Goal: Task Accomplishment & Management: Manage account settings

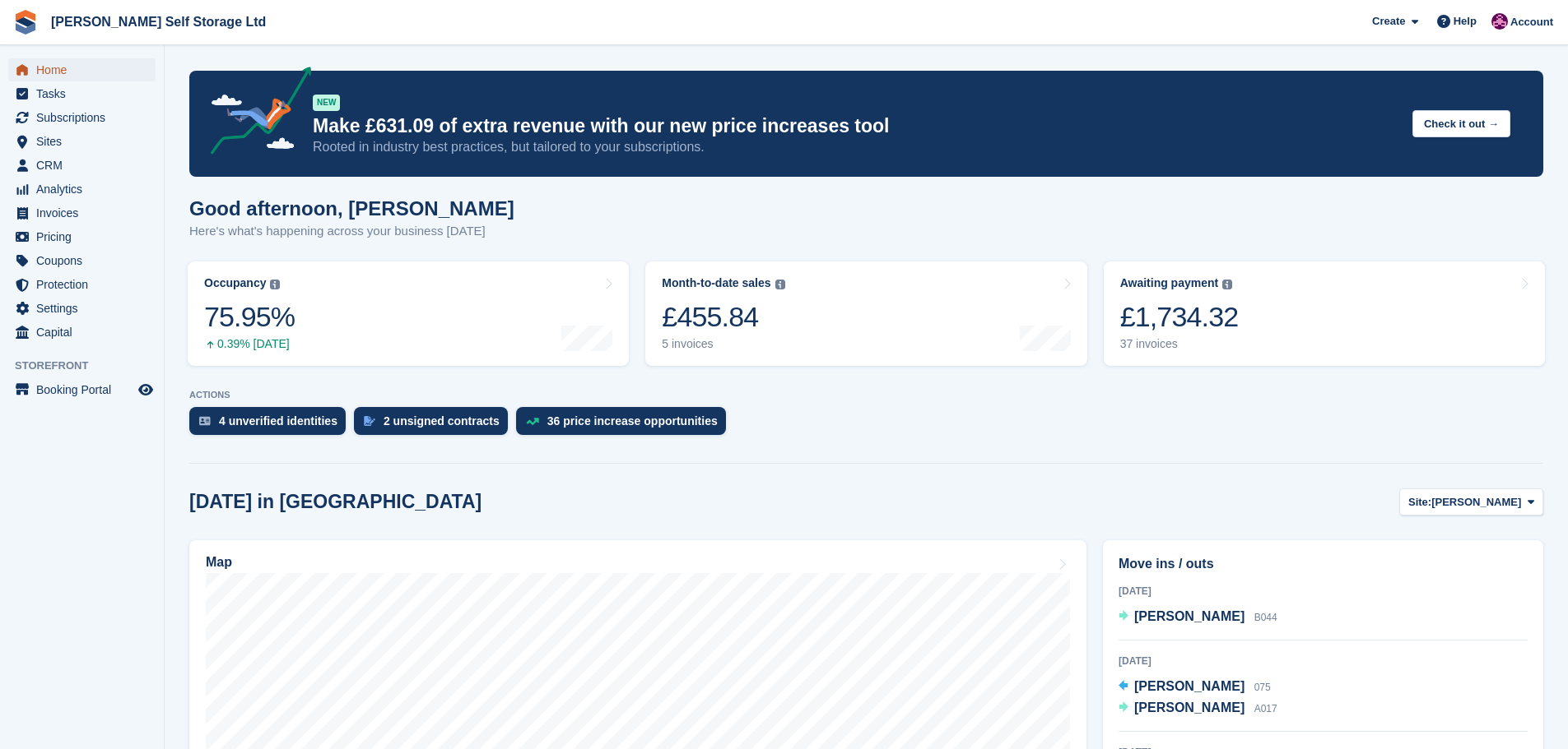
click at [48, 69] on span "Home" at bounding box center [86, 70] width 99 height 23
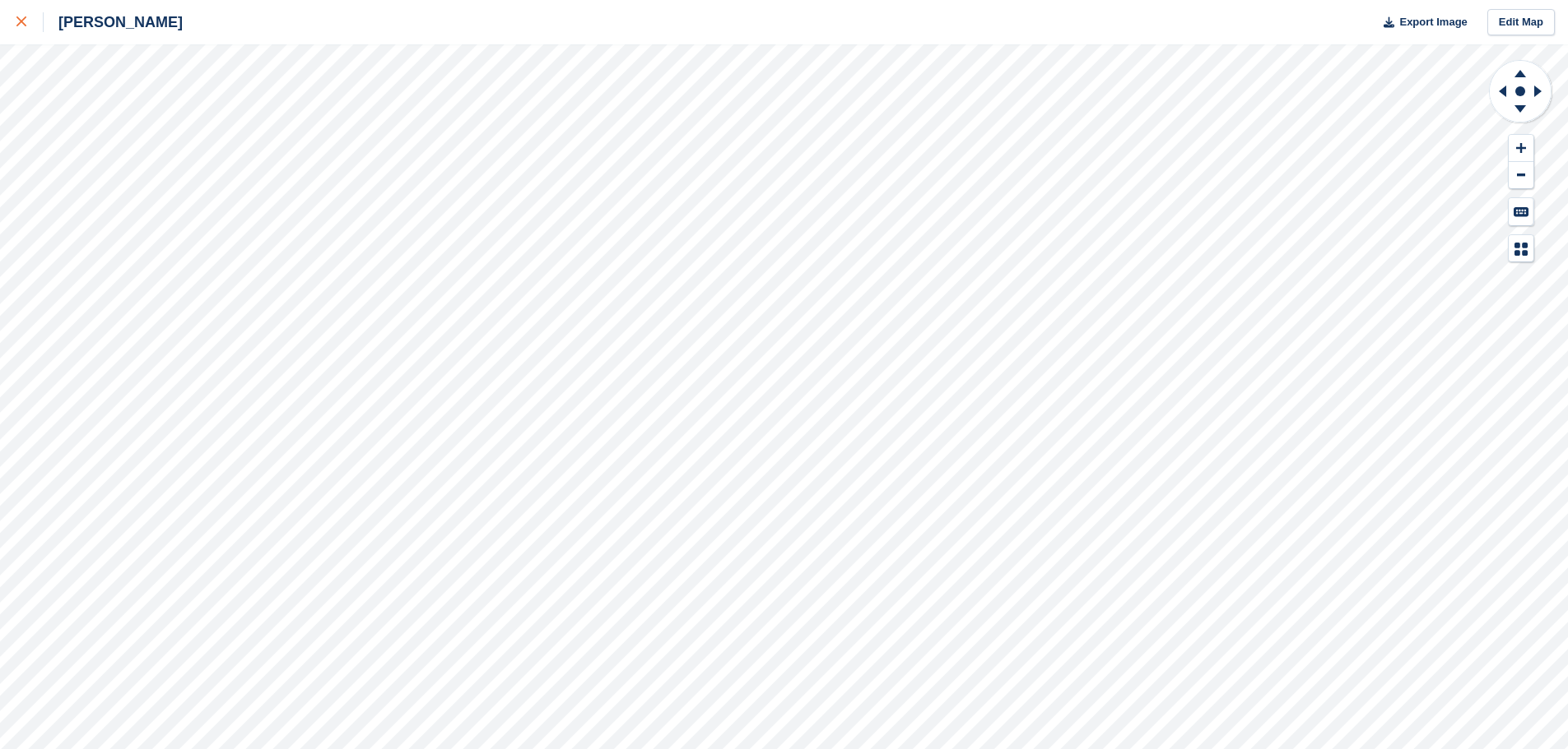
click at [30, 12] on link at bounding box center [21, 22] width 43 height 44
click at [15, 24] on link at bounding box center [21, 22] width 43 height 44
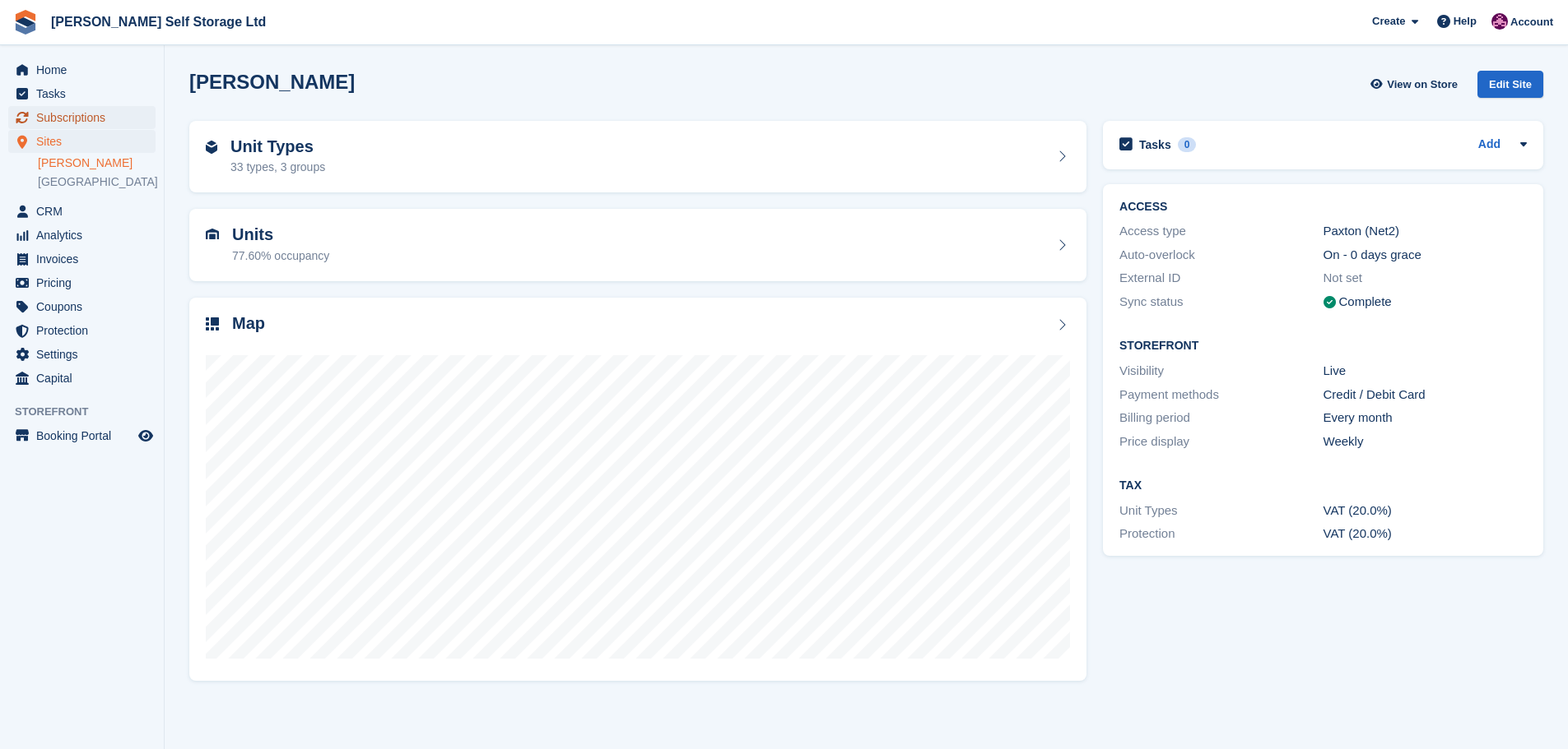
click at [82, 114] on span "Subscriptions" at bounding box center [86, 117] width 99 height 23
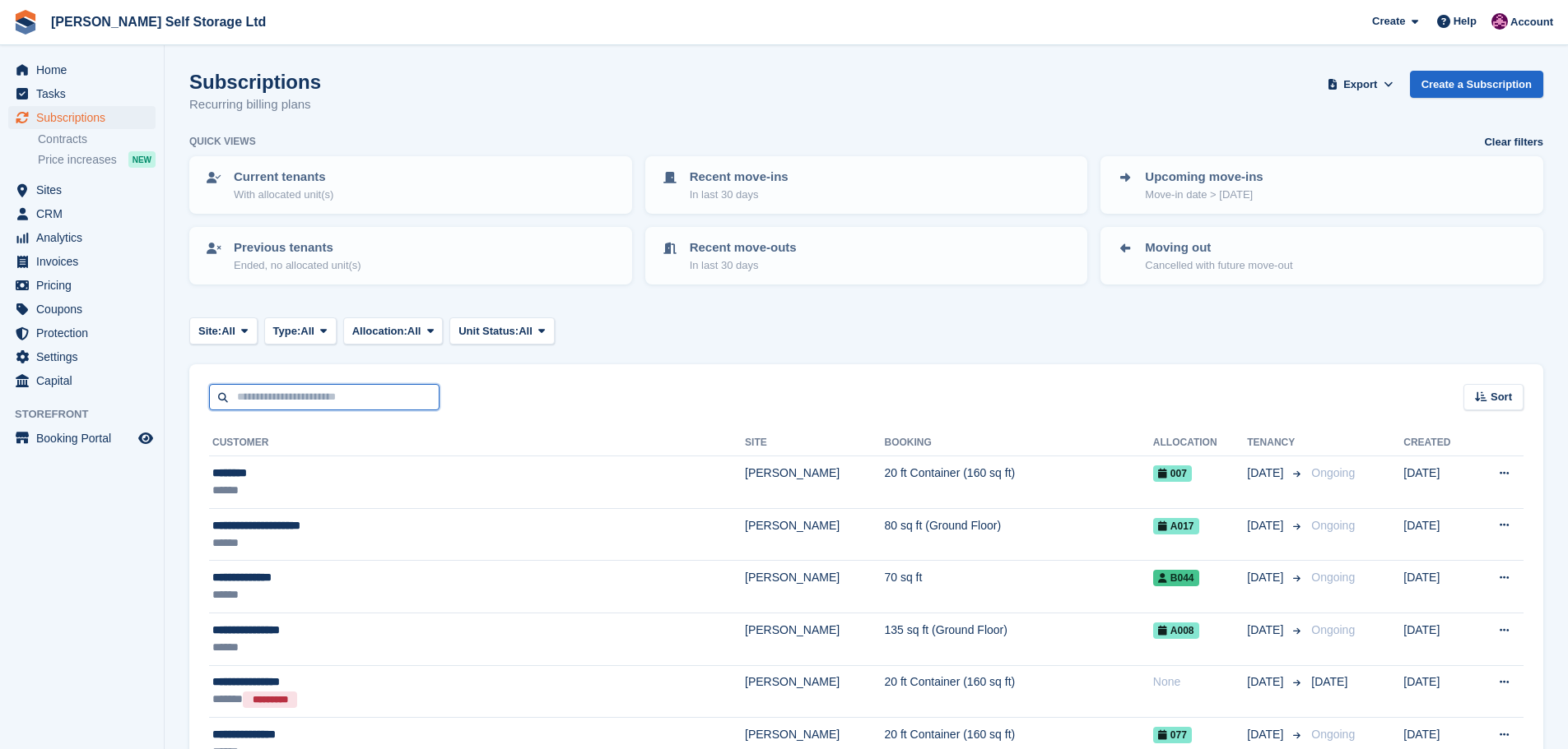
click at [278, 405] on input "text" at bounding box center [324, 398] width 231 height 27
type input "*******"
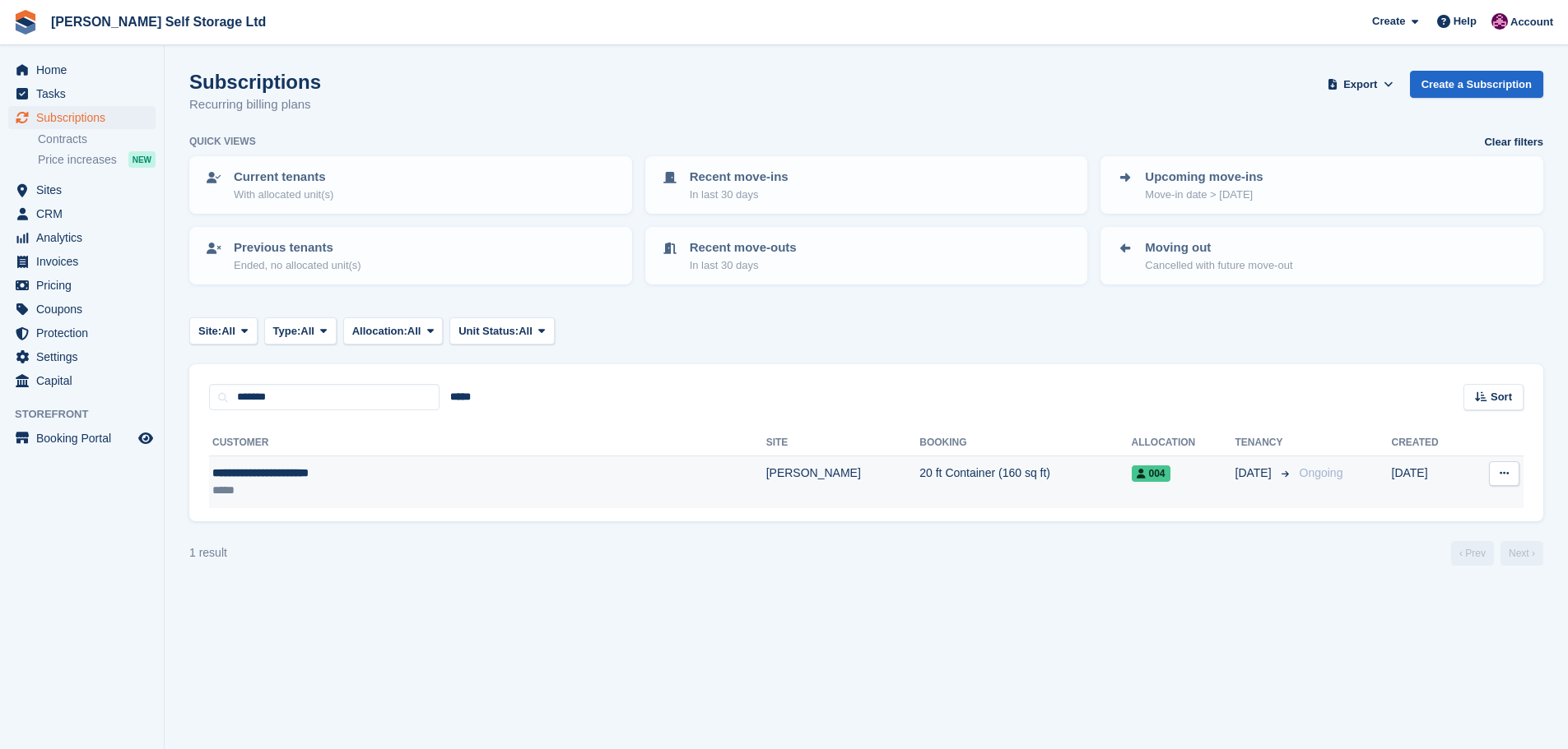
click at [390, 475] on div "**********" at bounding box center [383, 473] width 341 height 17
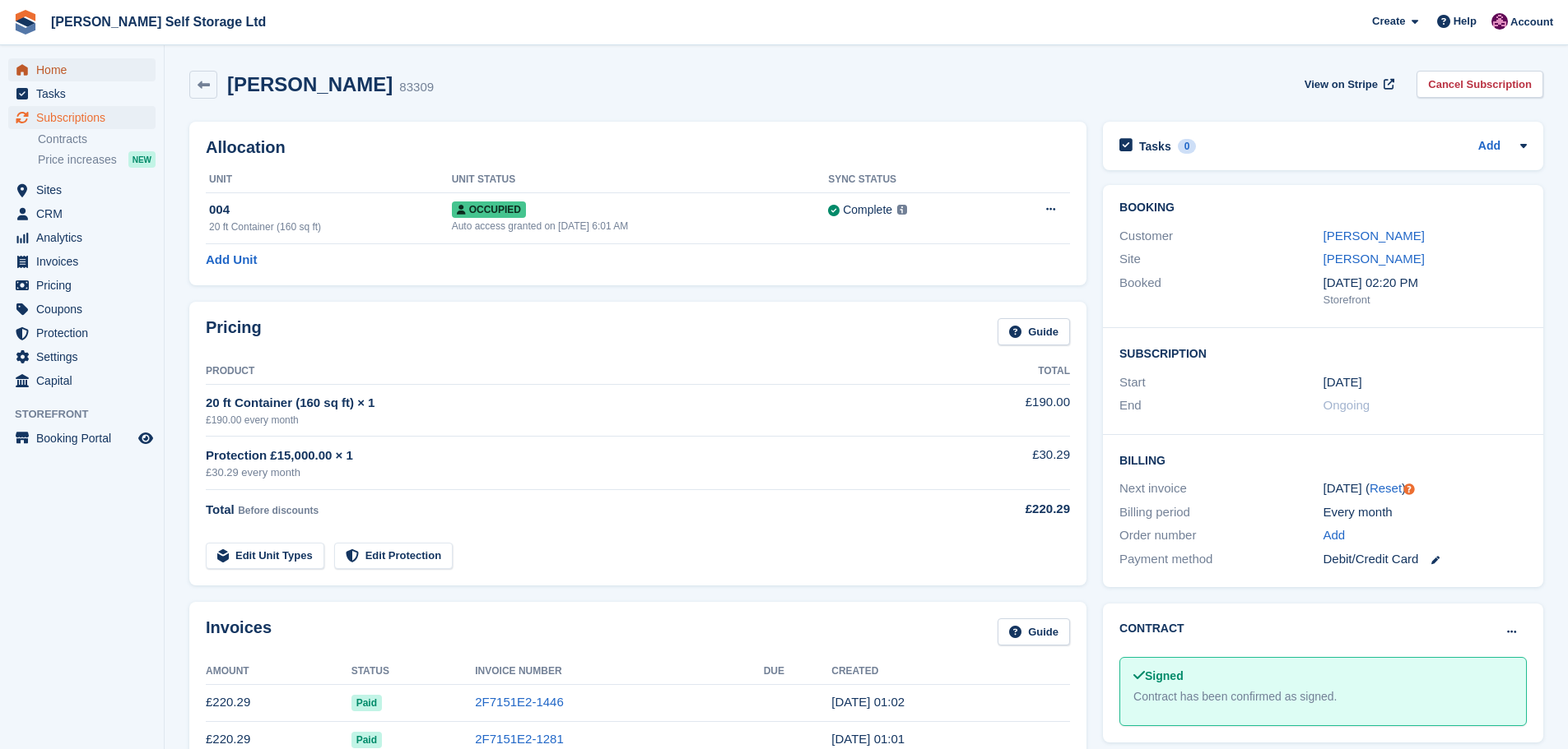
click at [60, 72] on span "Home" at bounding box center [86, 70] width 99 height 23
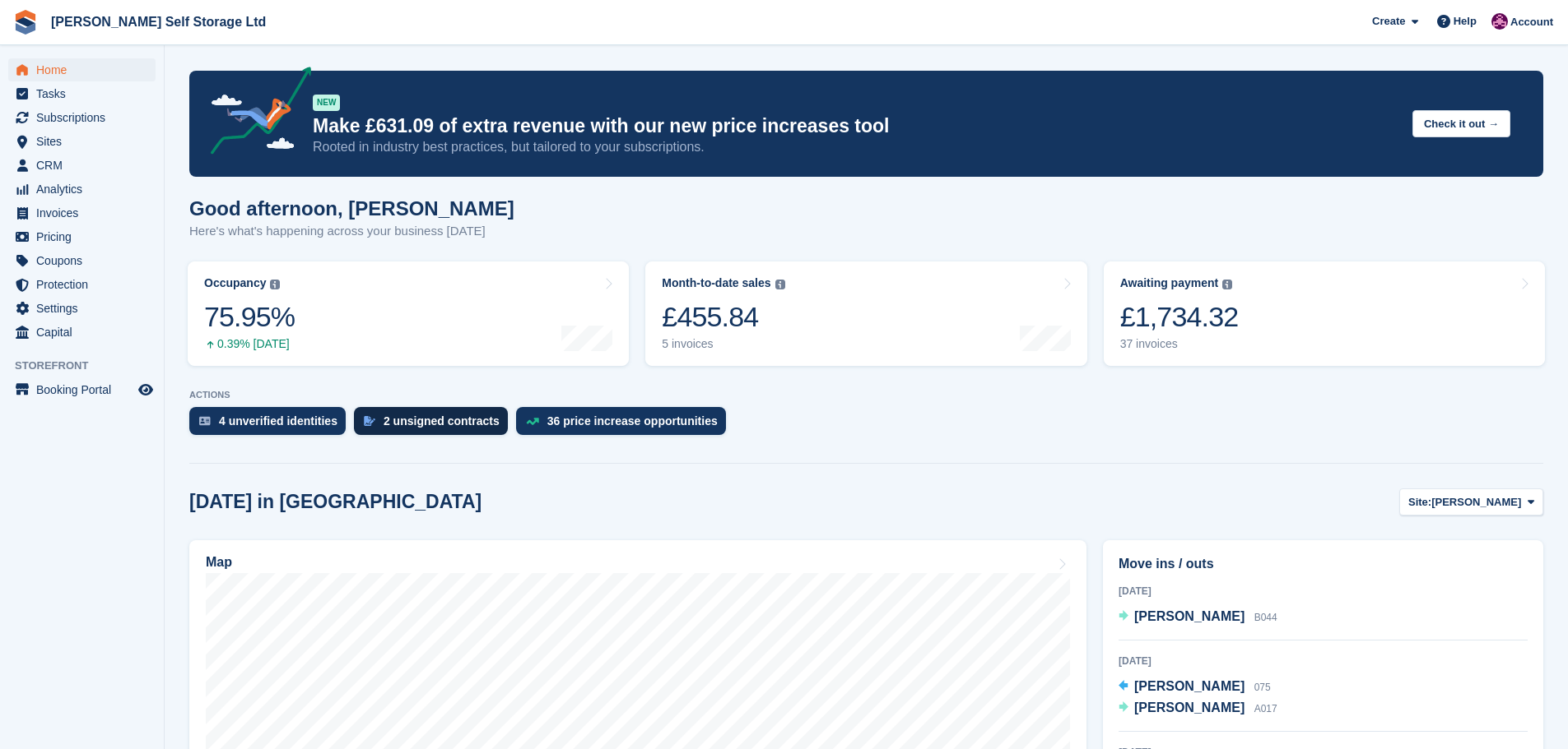
click at [447, 422] on div "2 unsigned contracts" at bounding box center [442, 421] width 116 height 13
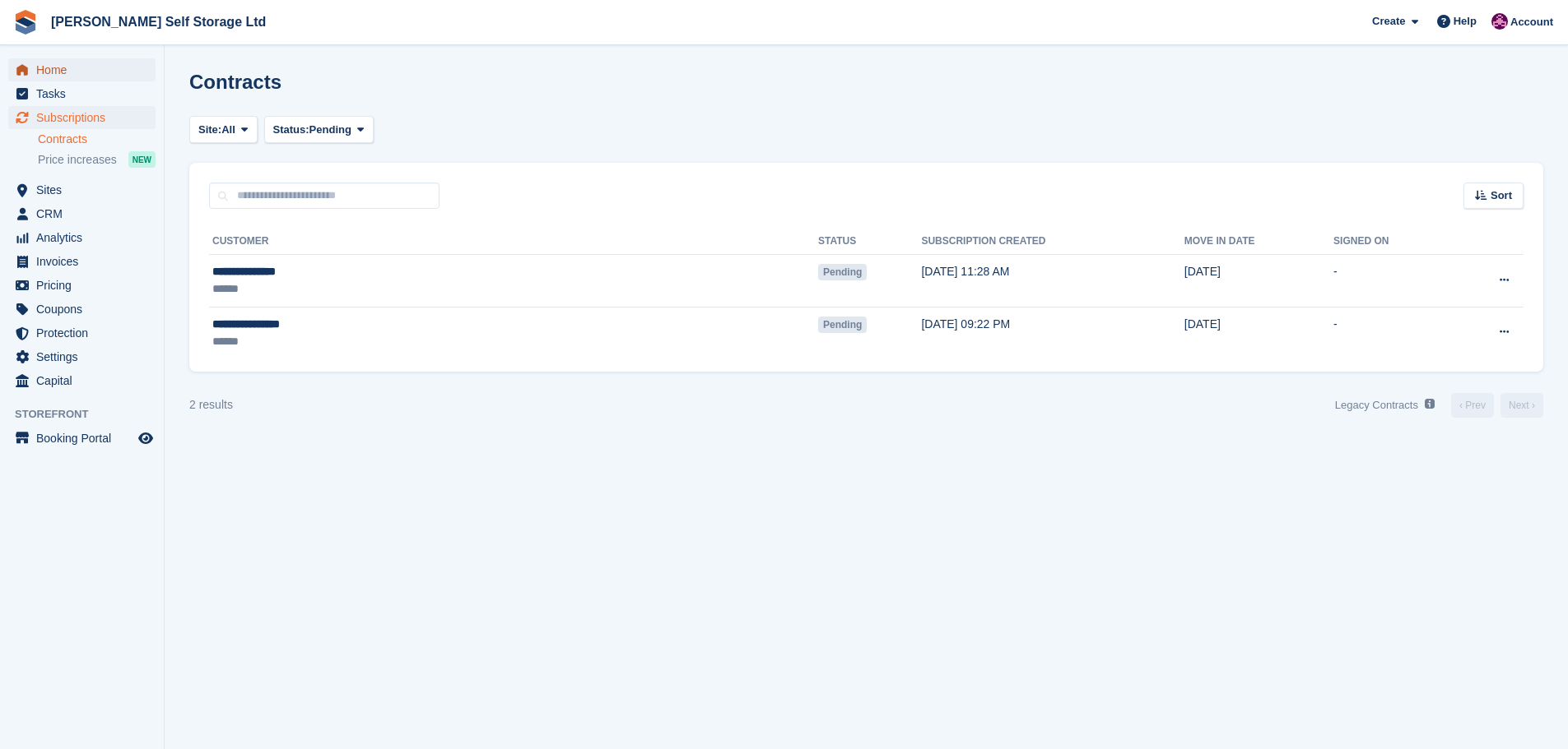
click at [43, 73] on span "Home" at bounding box center [86, 70] width 99 height 23
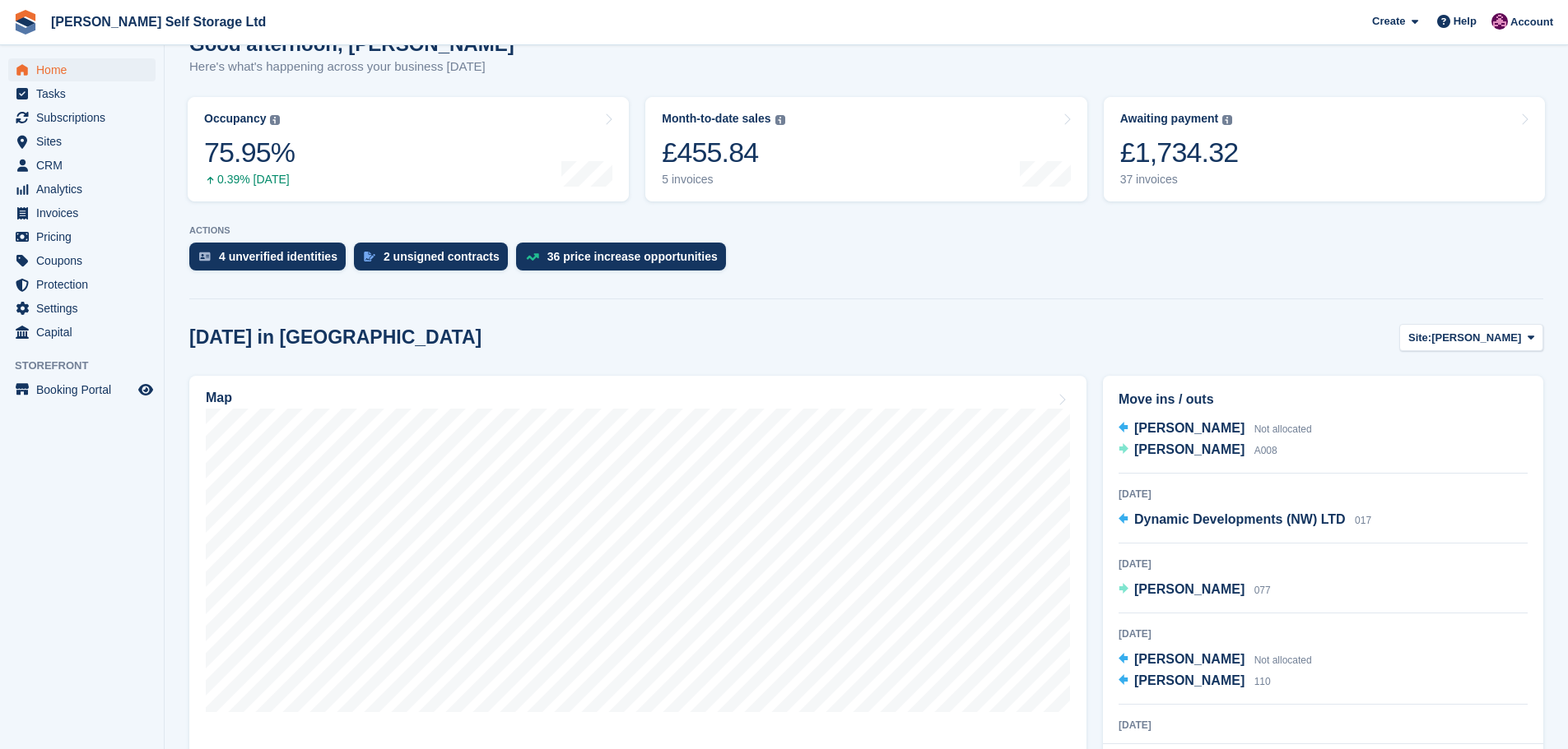
scroll to position [247, 0]
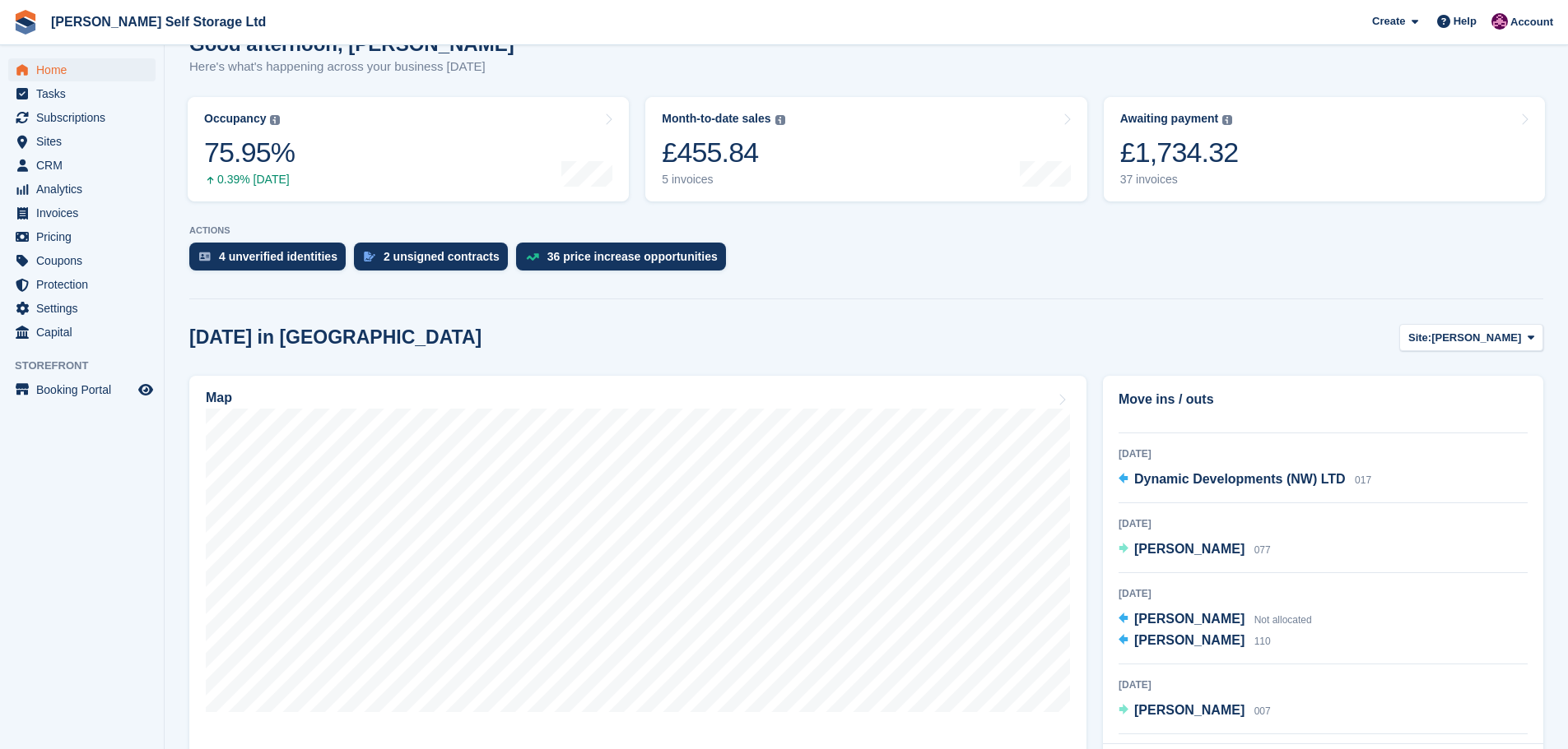
click at [1218, 269] on div "4 unverified identities 2 unsigned contracts 36 price increase opportunities" at bounding box center [866, 261] width 1353 height 37
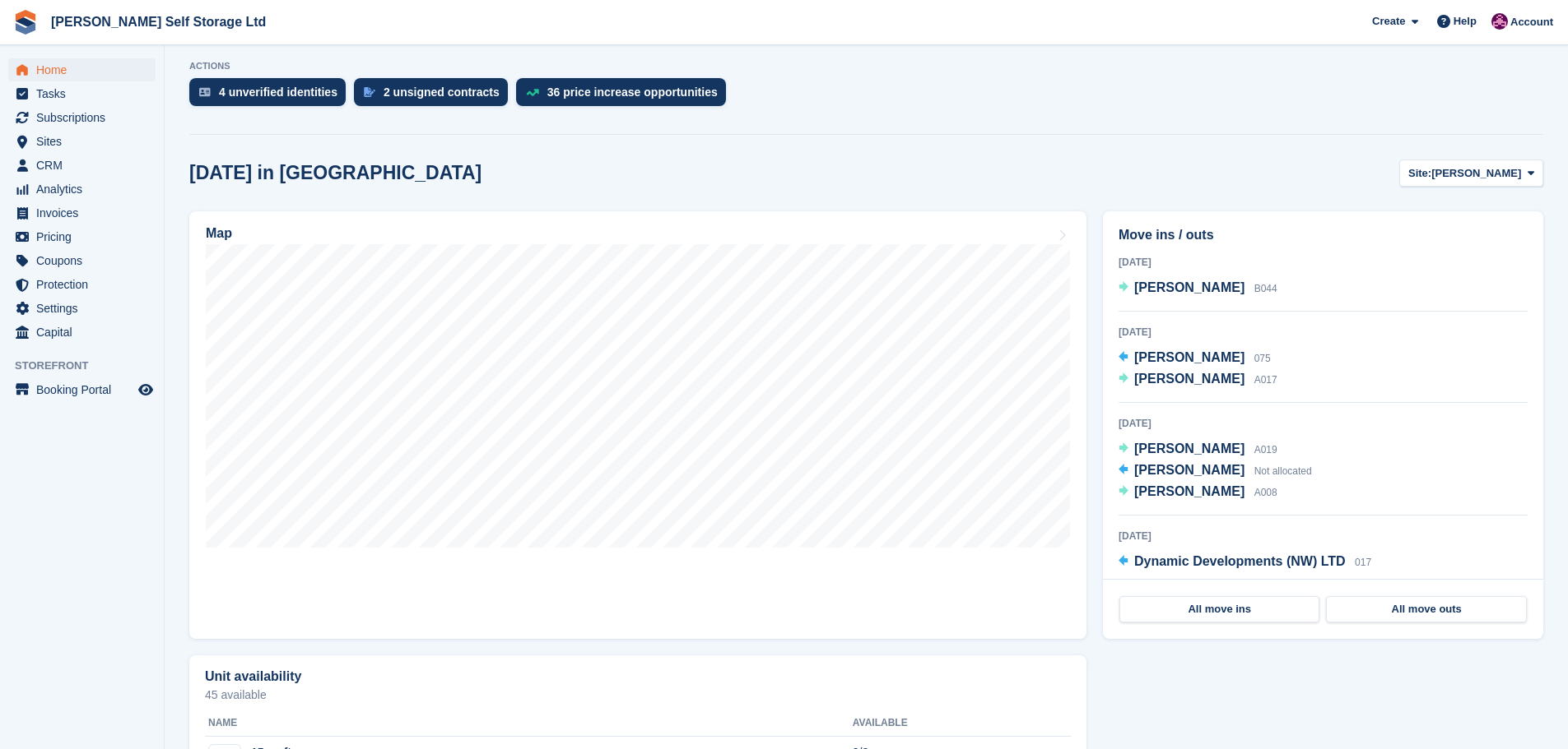
scroll to position [164, 0]
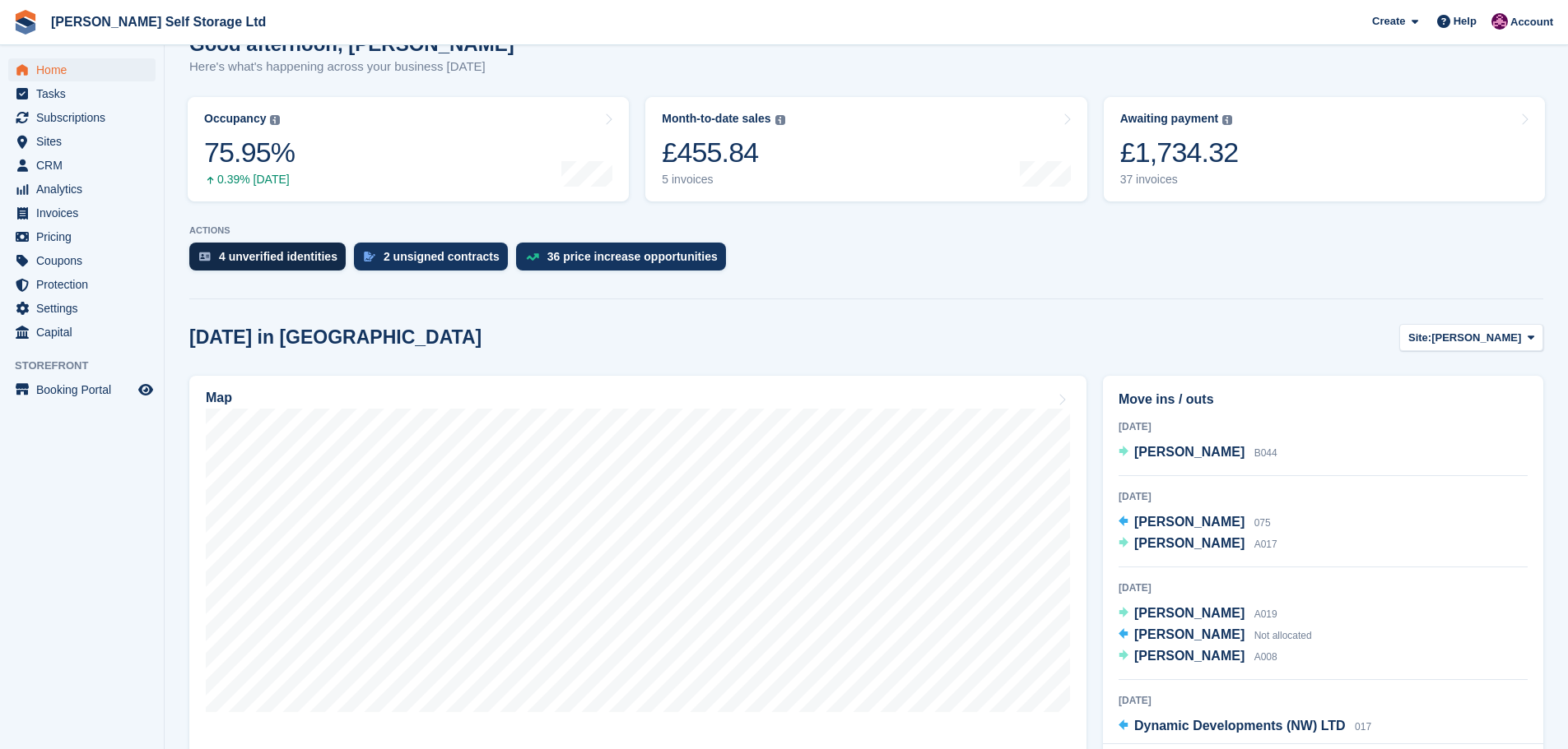
click at [270, 260] on div "4 unverified identities" at bounding box center [278, 257] width 118 height 13
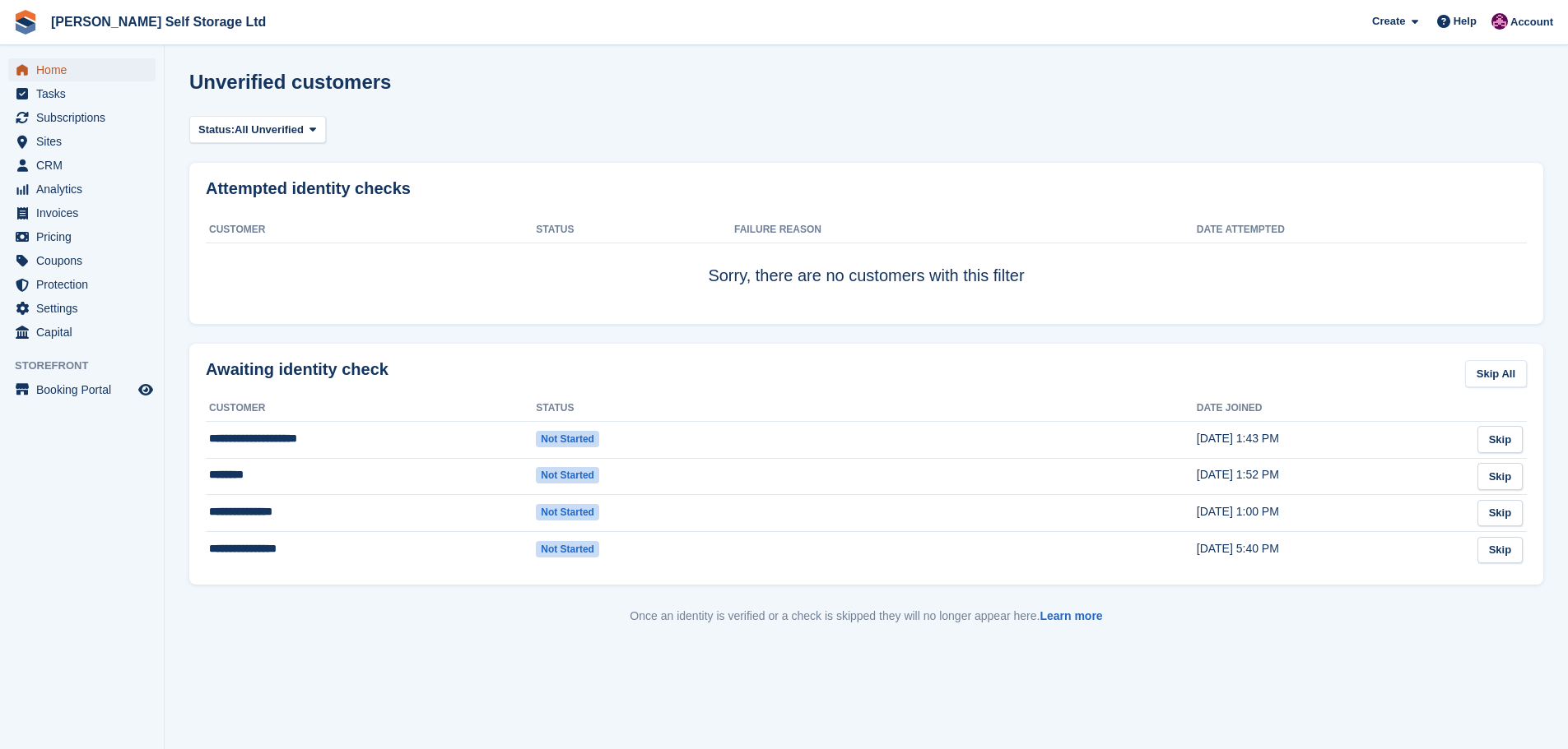
click at [79, 75] on span "Home" at bounding box center [86, 70] width 99 height 23
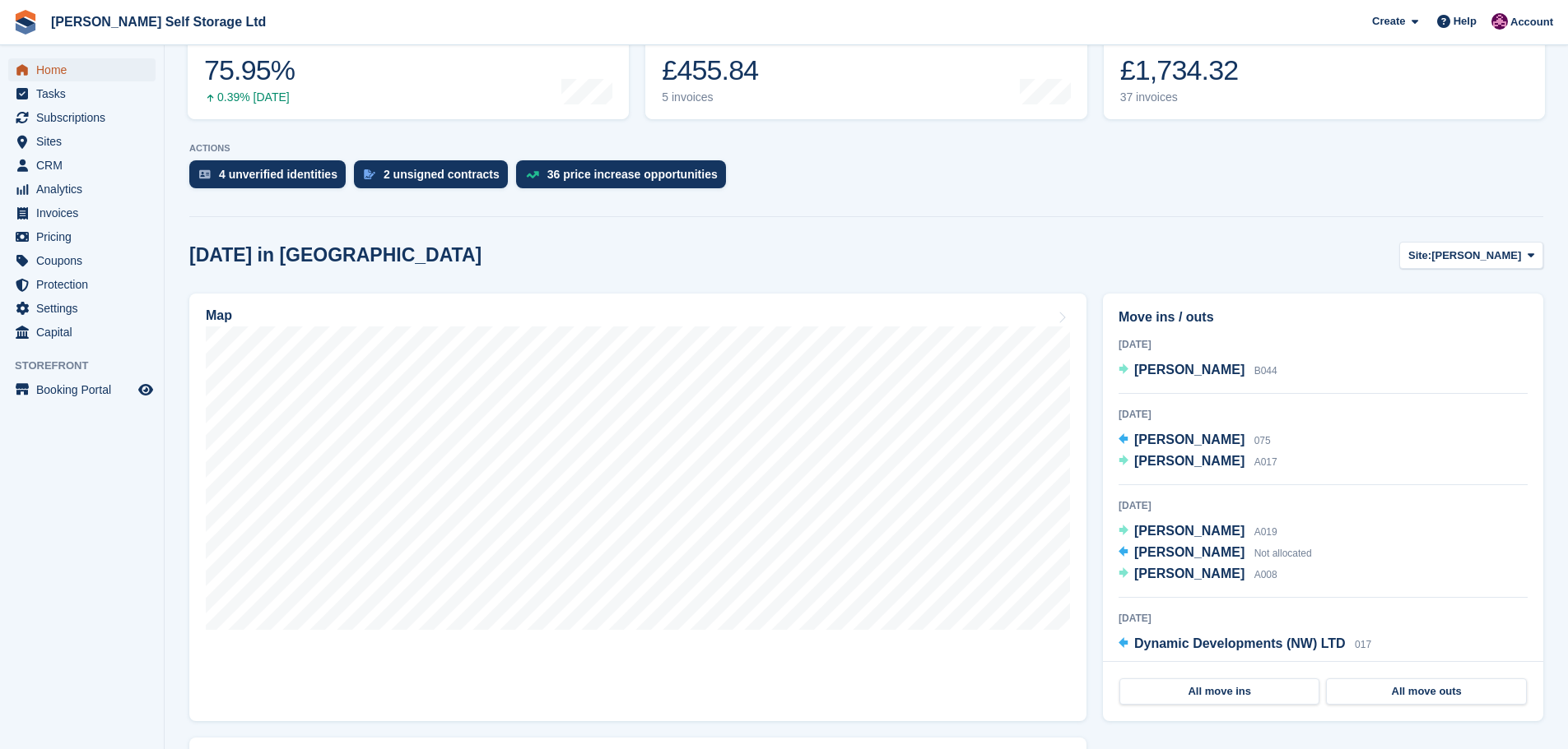
click at [77, 75] on span "Home" at bounding box center [86, 70] width 99 height 23
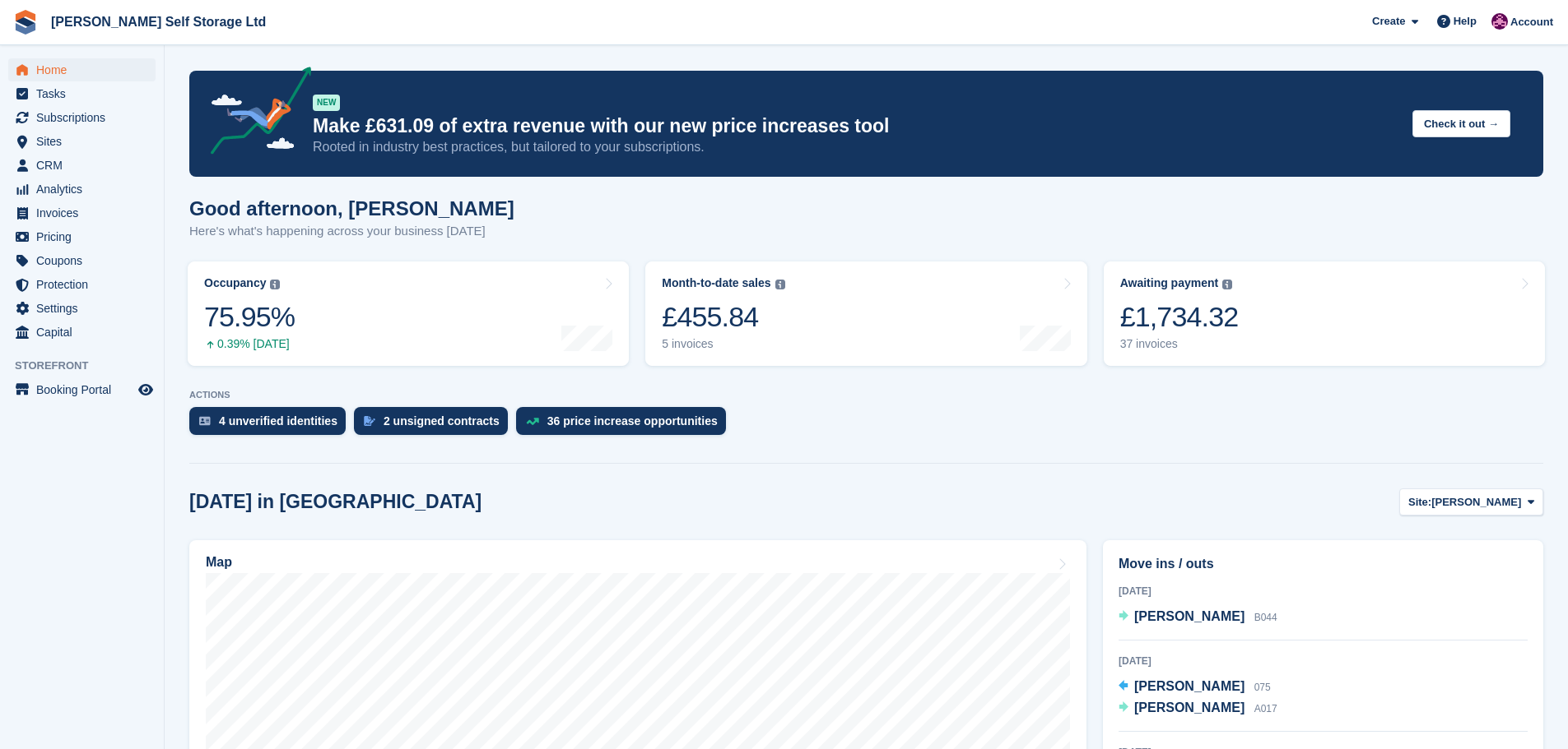
click at [17, 527] on aside "Home Tasks Subscriptions Subscriptions Subscriptions Contracts Price increases …" at bounding box center [82, 379] width 164 height 667
click at [137, 476] on aside "Home Tasks Subscriptions Subscriptions Subscriptions Contracts Price increases …" at bounding box center [82, 379] width 164 height 667
click at [37, 65] on span "Home" at bounding box center [86, 70] width 99 height 23
click at [565, 416] on div "1 prospect to review" at bounding box center [597, 421] width 111 height 13
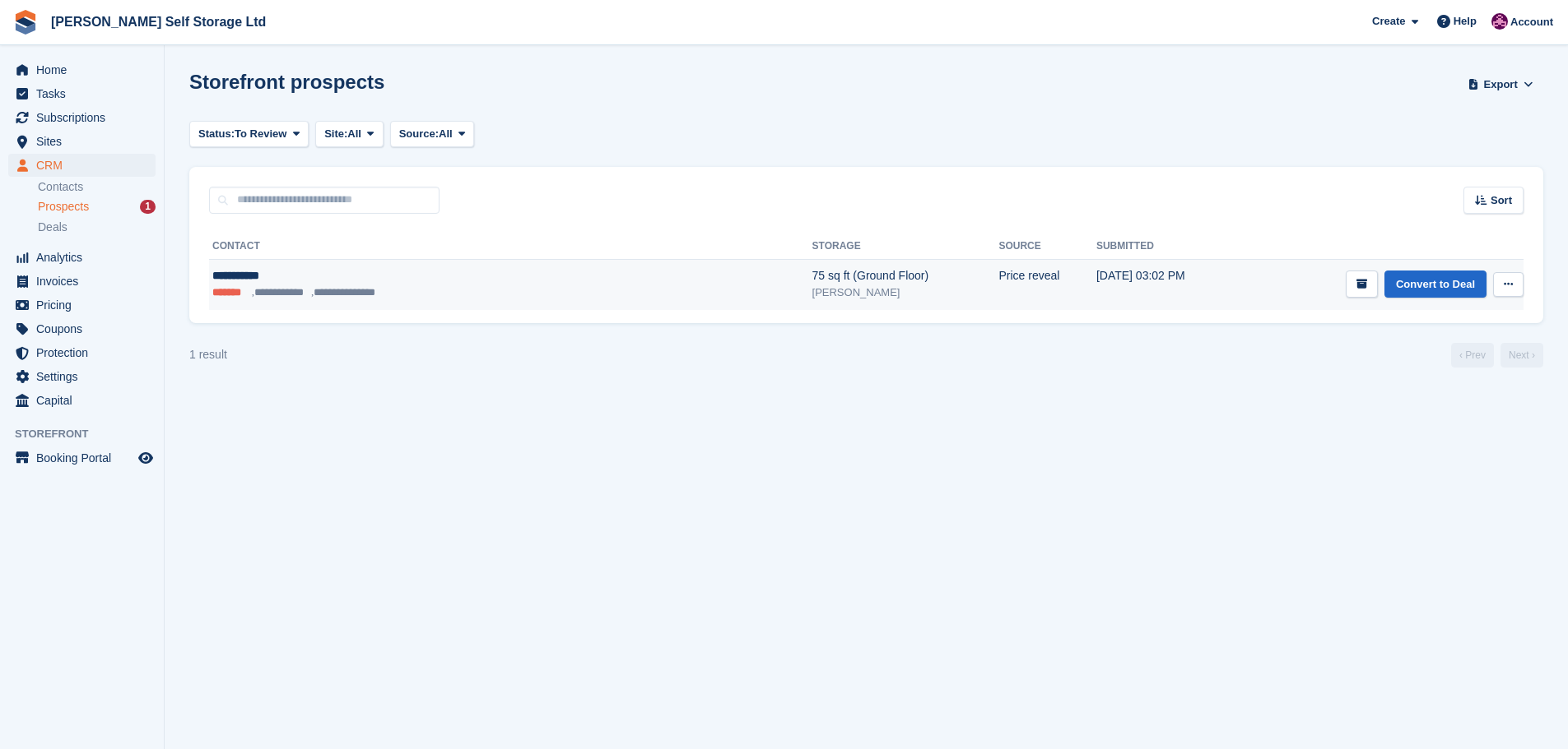
click at [320, 272] on div "**********" at bounding box center [399, 276] width 373 height 17
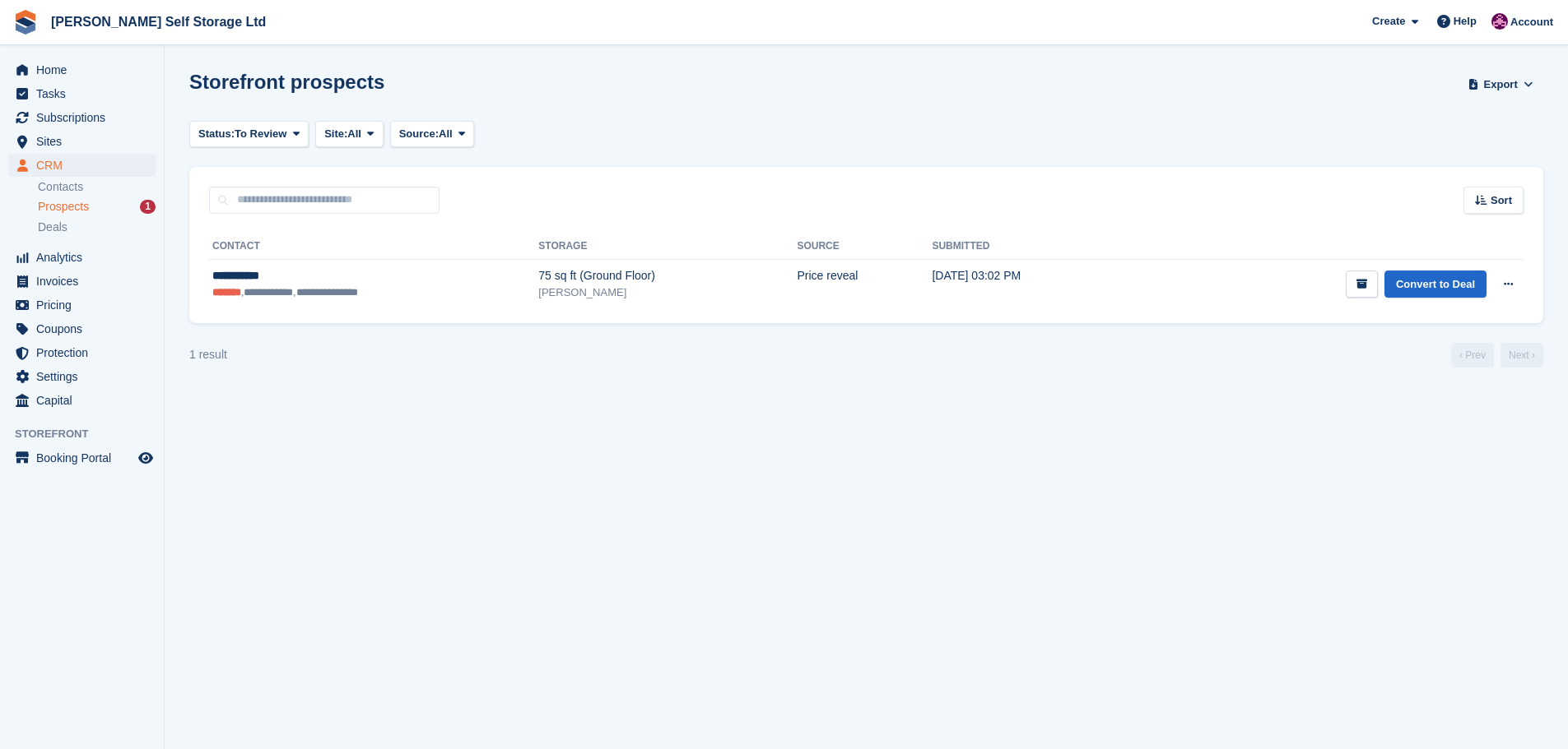
click at [45, 64] on span "Home" at bounding box center [86, 70] width 99 height 23
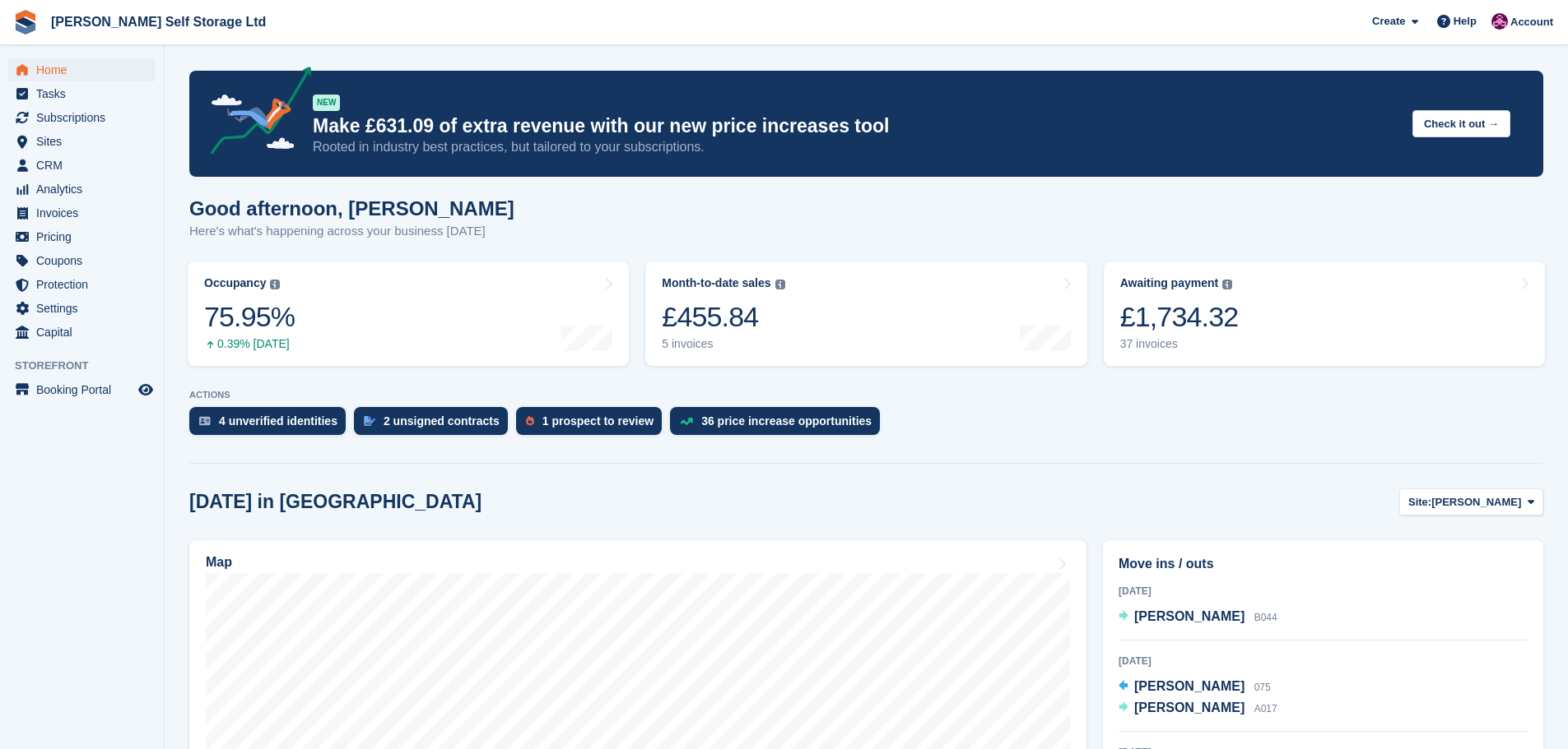
scroll to position [247, 0]
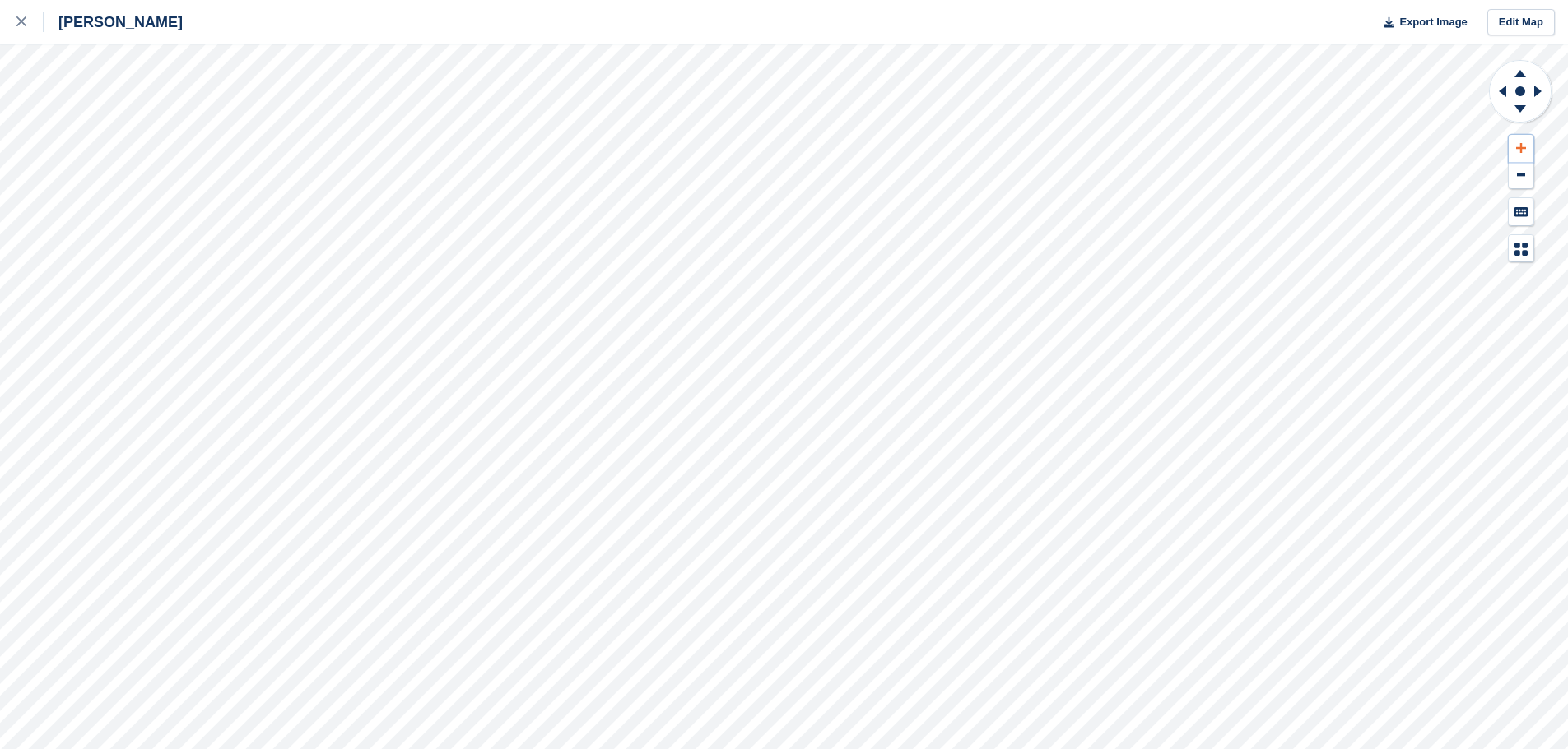
click at [1520, 141] on button at bounding box center [1521, 148] width 25 height 27
click at [1505, 92] on icon at bounding box center [1503, 91] width 8 height 12
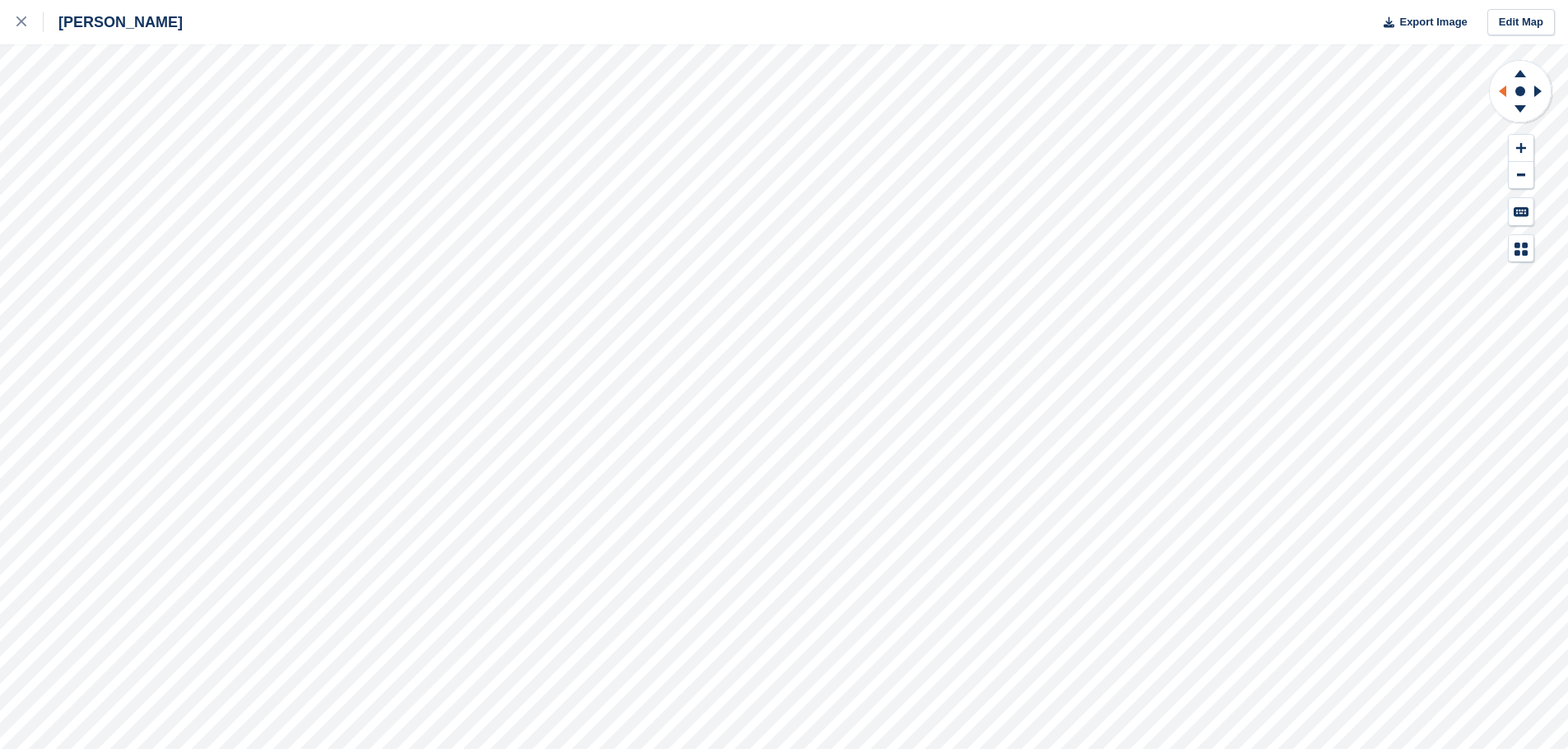
click at [1505, 92] on icon at bounding box center [1503, 91] width 8 height 12
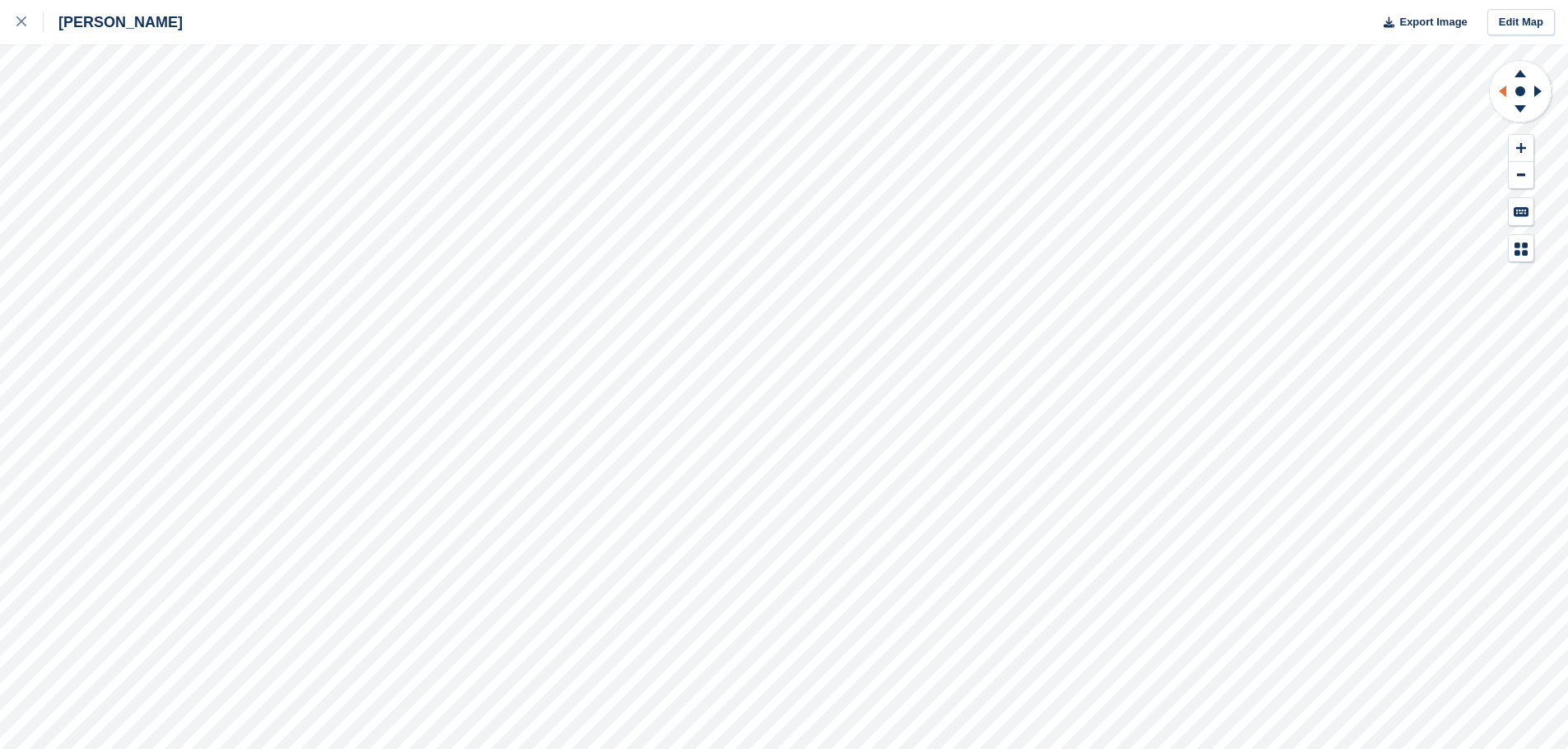
click at [1505, 92] on icon at bounding box center [1503, 91] width 8 height 12
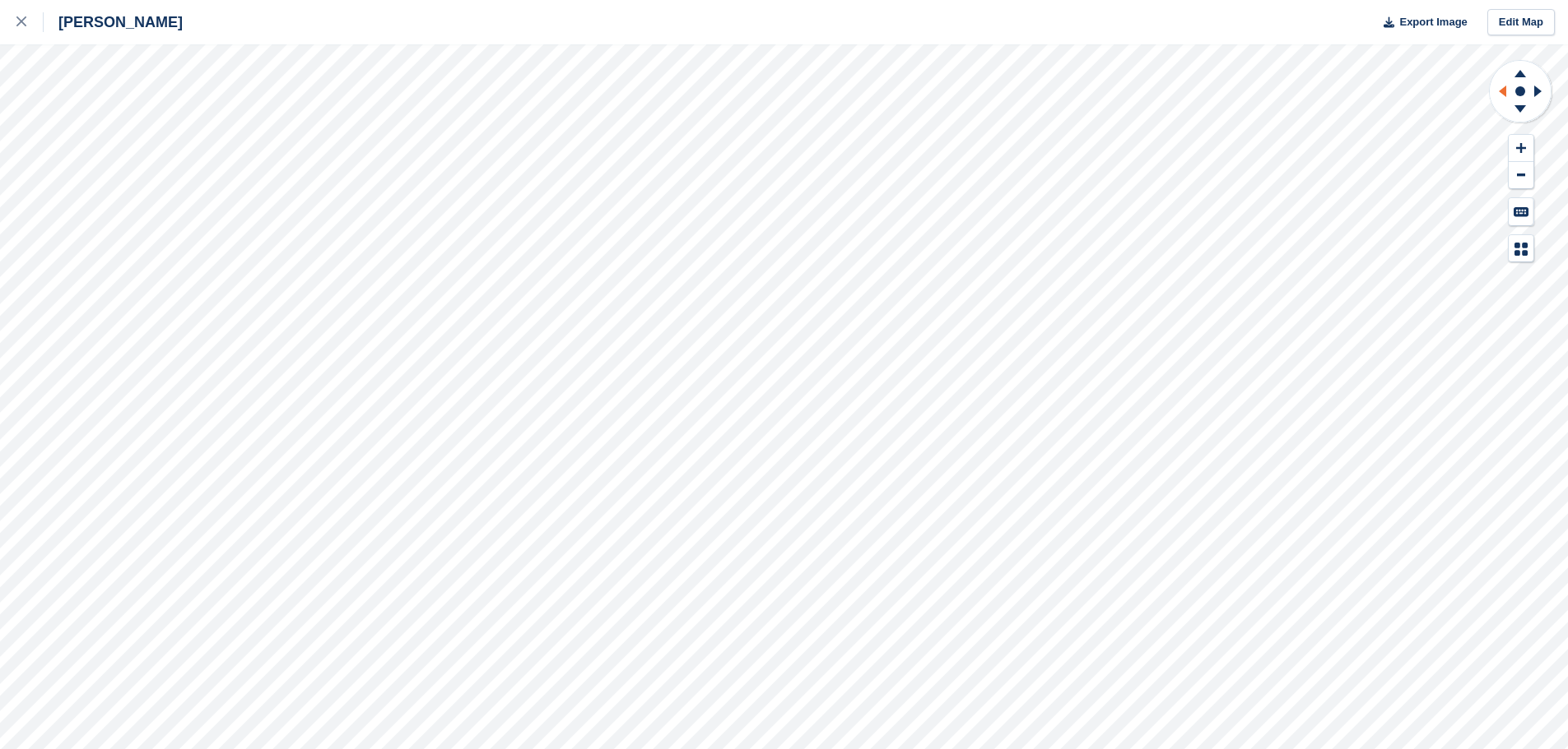
click at [1505, 92] on icon at bounding box center [1503, 91] width 8 height 12
click at [1504, 92] on icon at bounding box center [1503, 91] width 8 height 12
click at [1502, 90] on icon at bounding box center [1503, 91] width 8 height 12
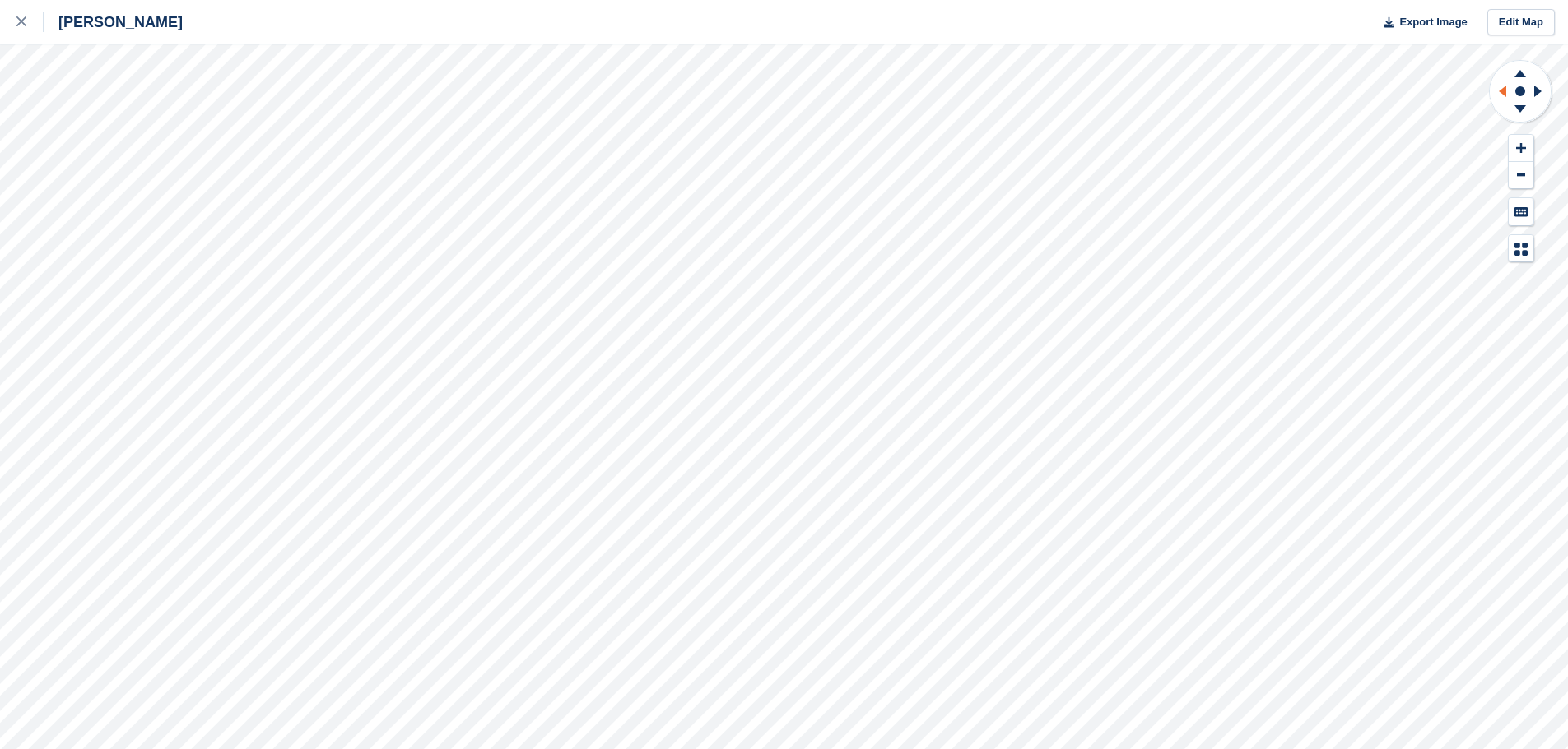
click at [1502, 90] on icon at bounding box center [1503, 91] width 8 height 12
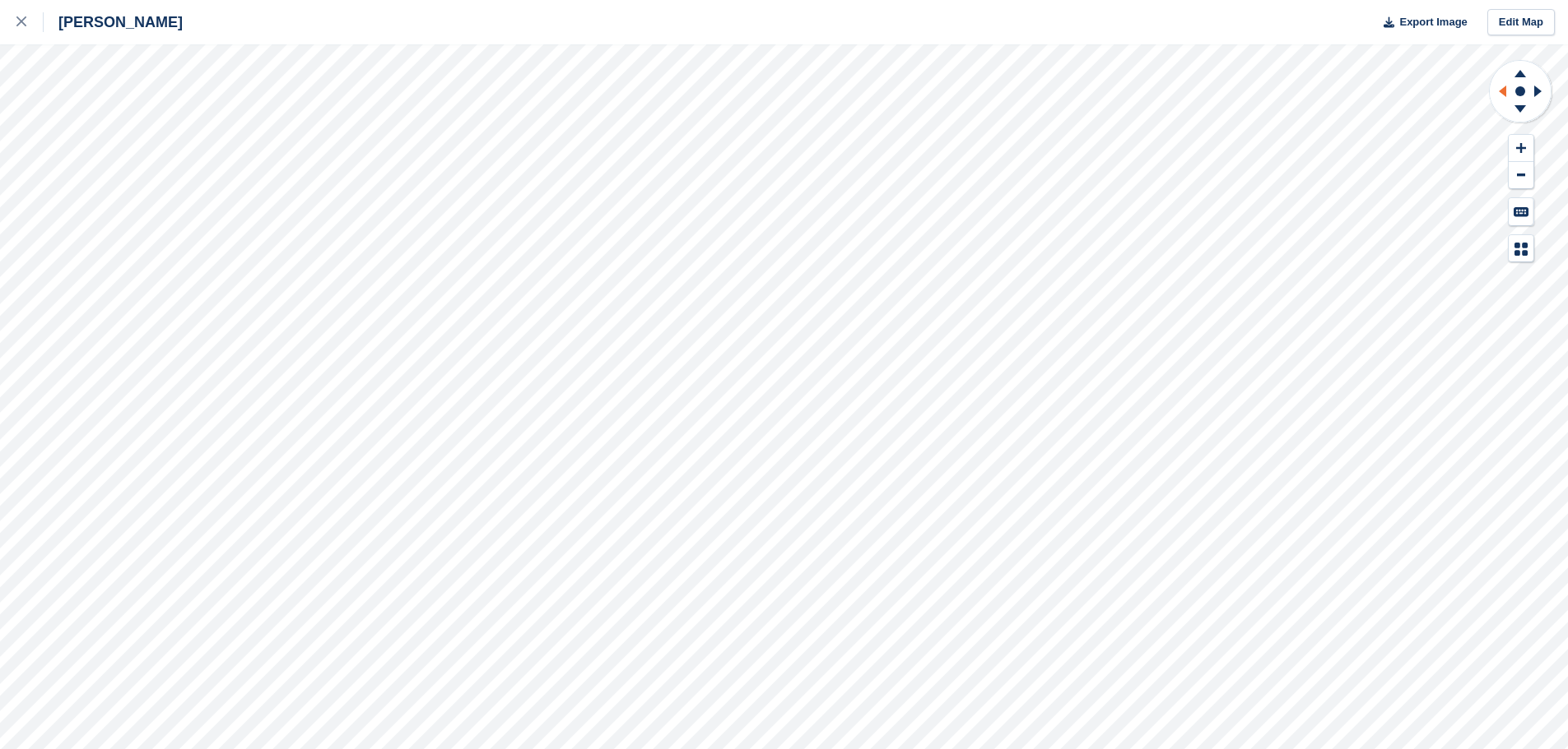
click at [1502, 90] on icon at bounding box center [1503, 91] width 8 height 12
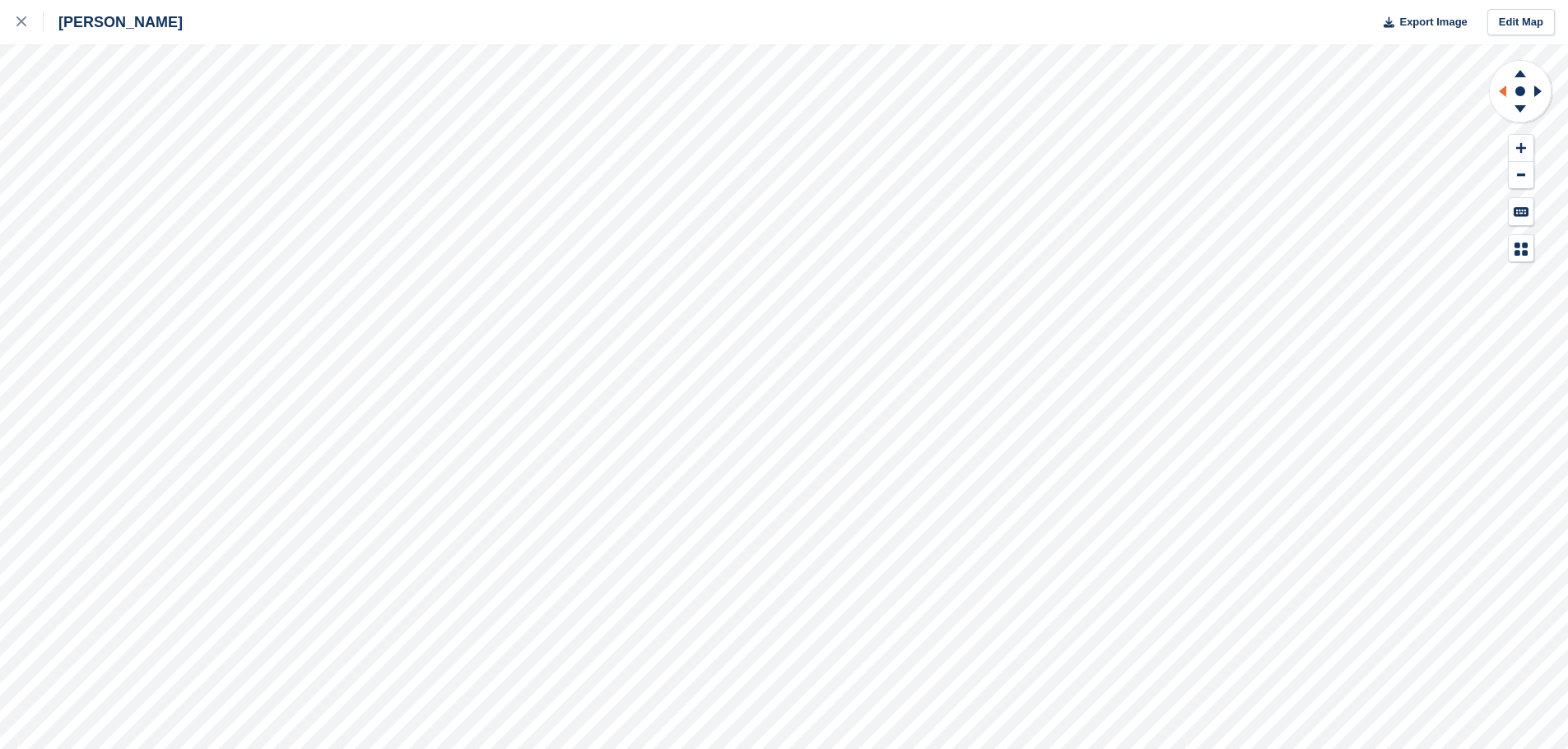
click at [1502, 90] on icon at bounding box center [1503, 91] width 8 height 12
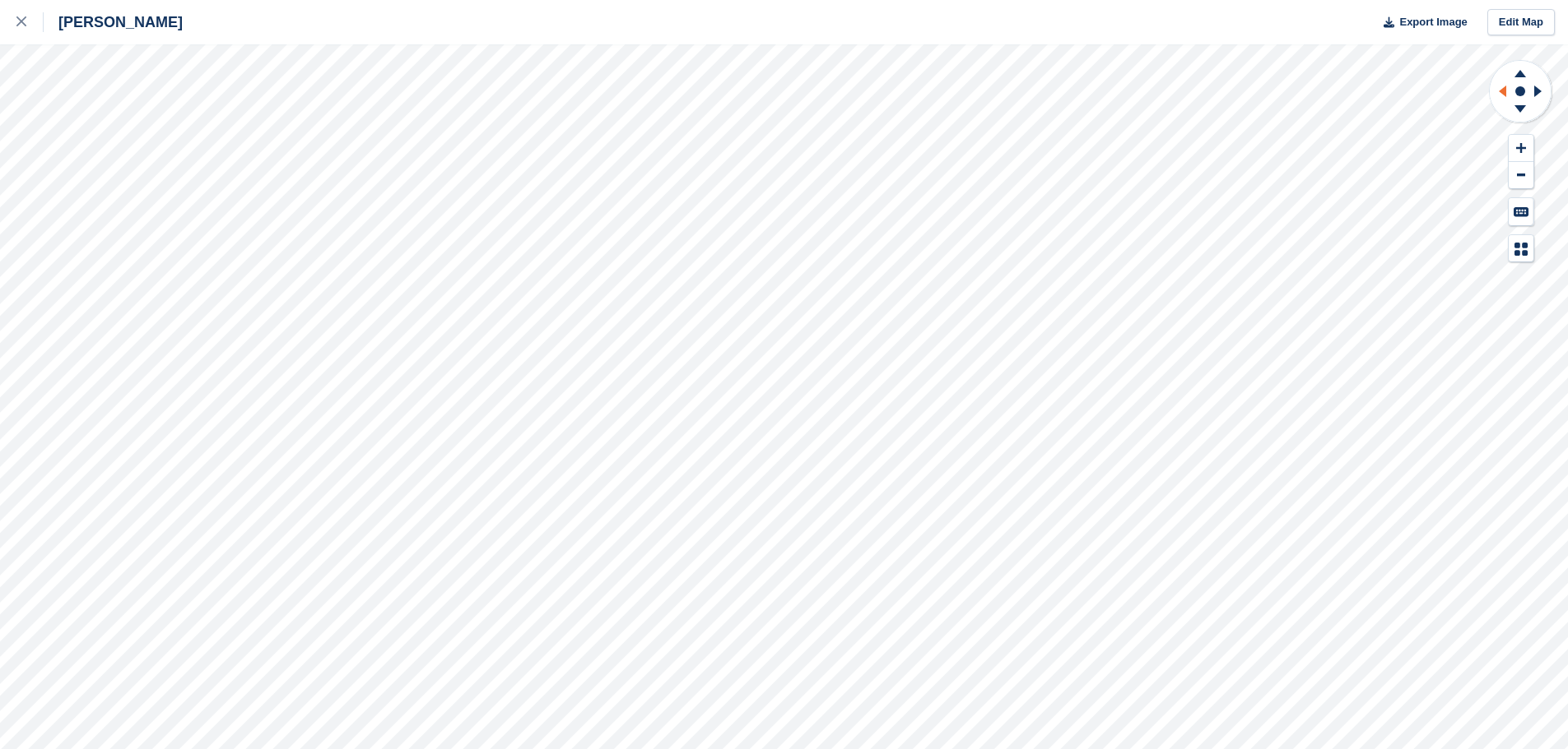
click at [1502, 90] on icon at bounding box center [1503, 91] width 8 height 12
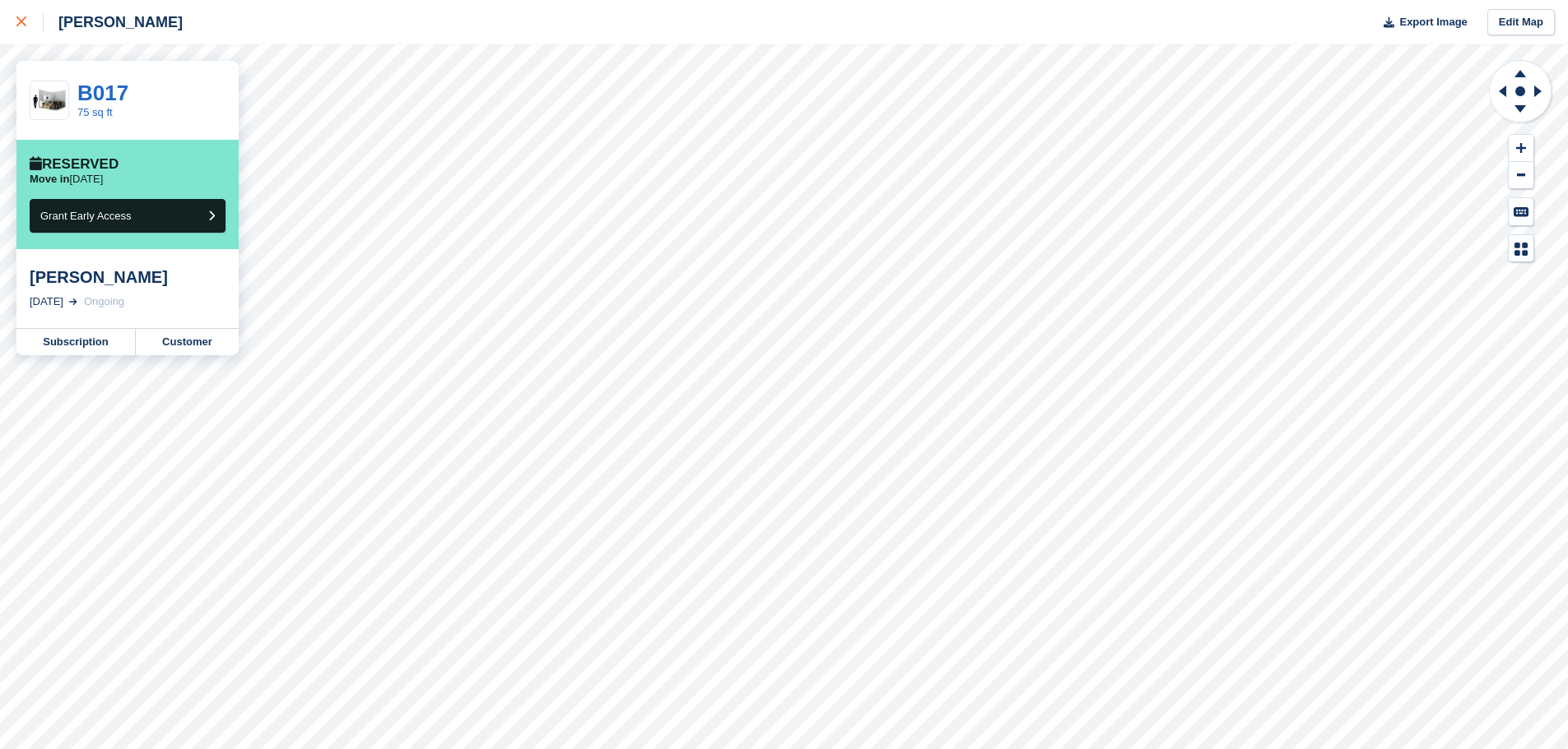
click at [32, 29] on div at bounding box center [30, 22] width 27 height 20
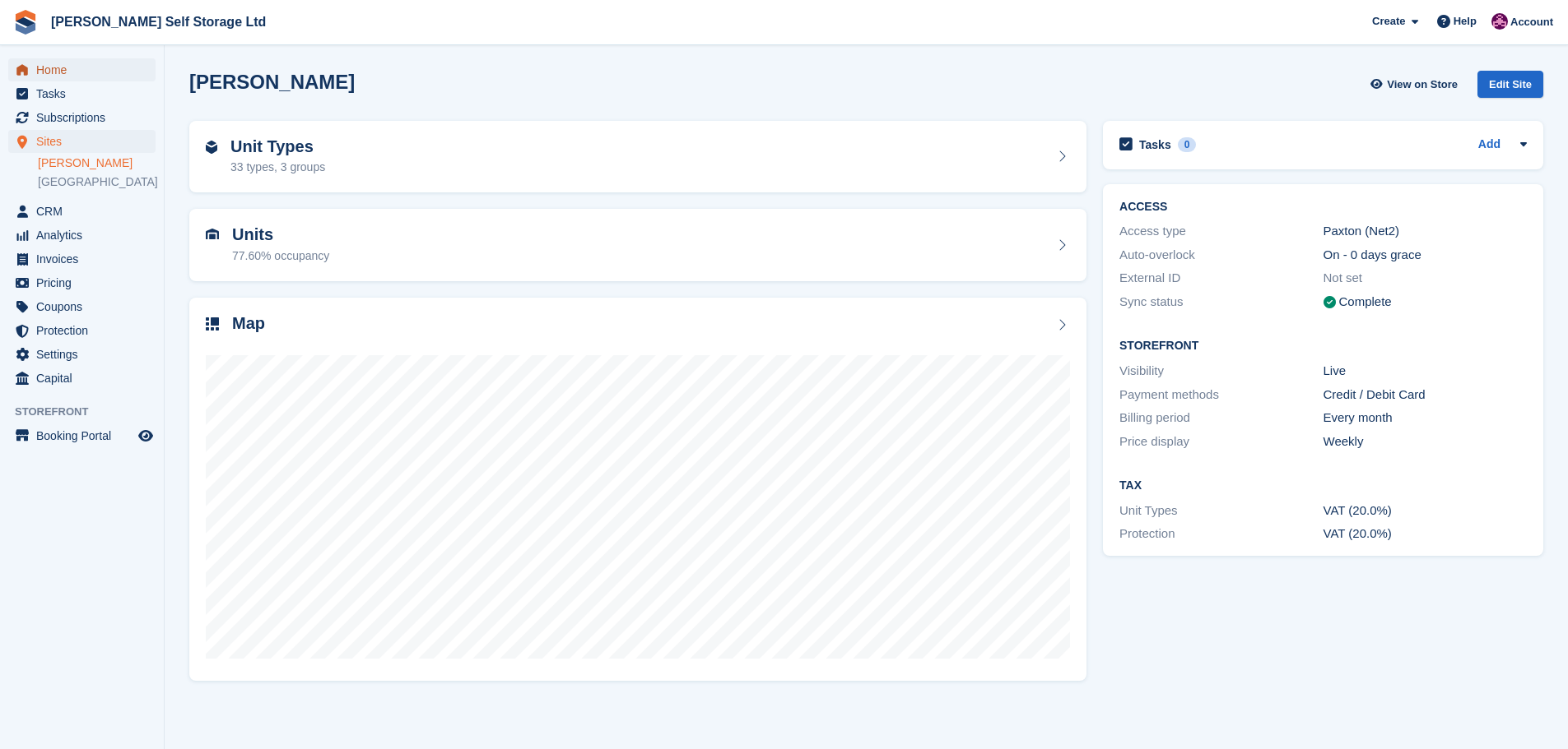
click at [50, 69] on span "Home" at bounding box center [86, 70] width 99 height 23
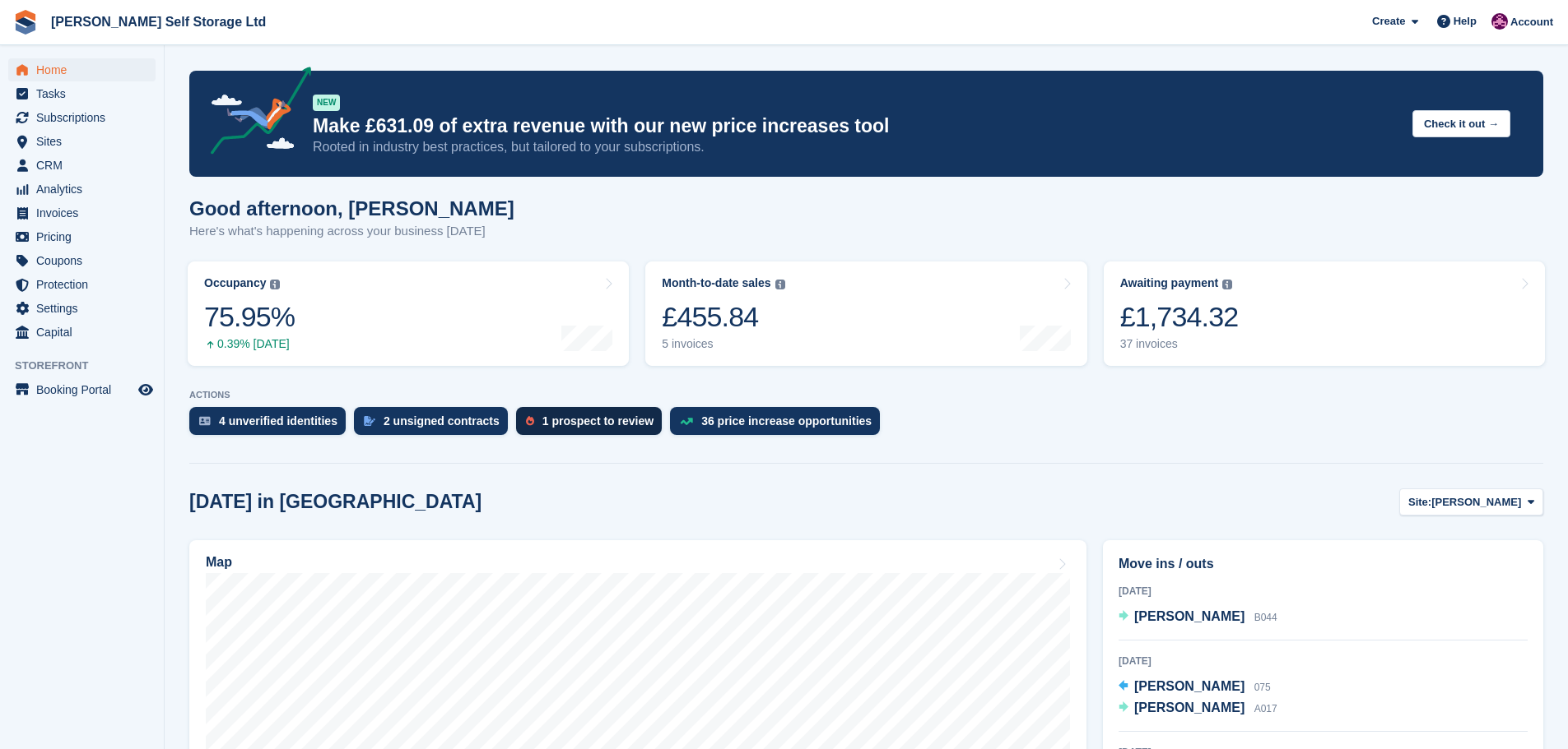
click at [516, 424] on div "1 prospect to review" at bounding box center [588, 420] width 145 height 28
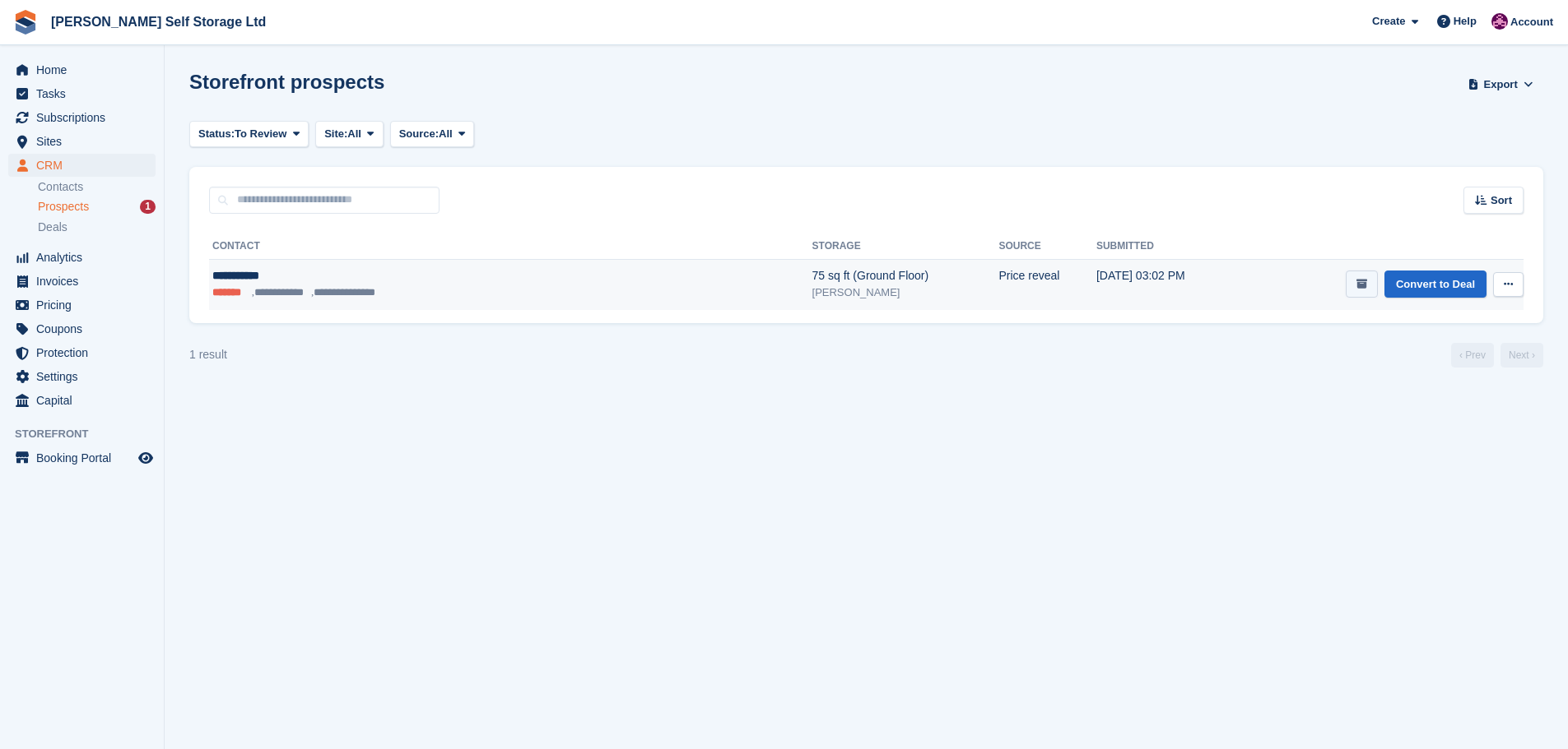
click at [1353, 285] on button "submit" at bounding box center [1361, 284] width 32 height 27
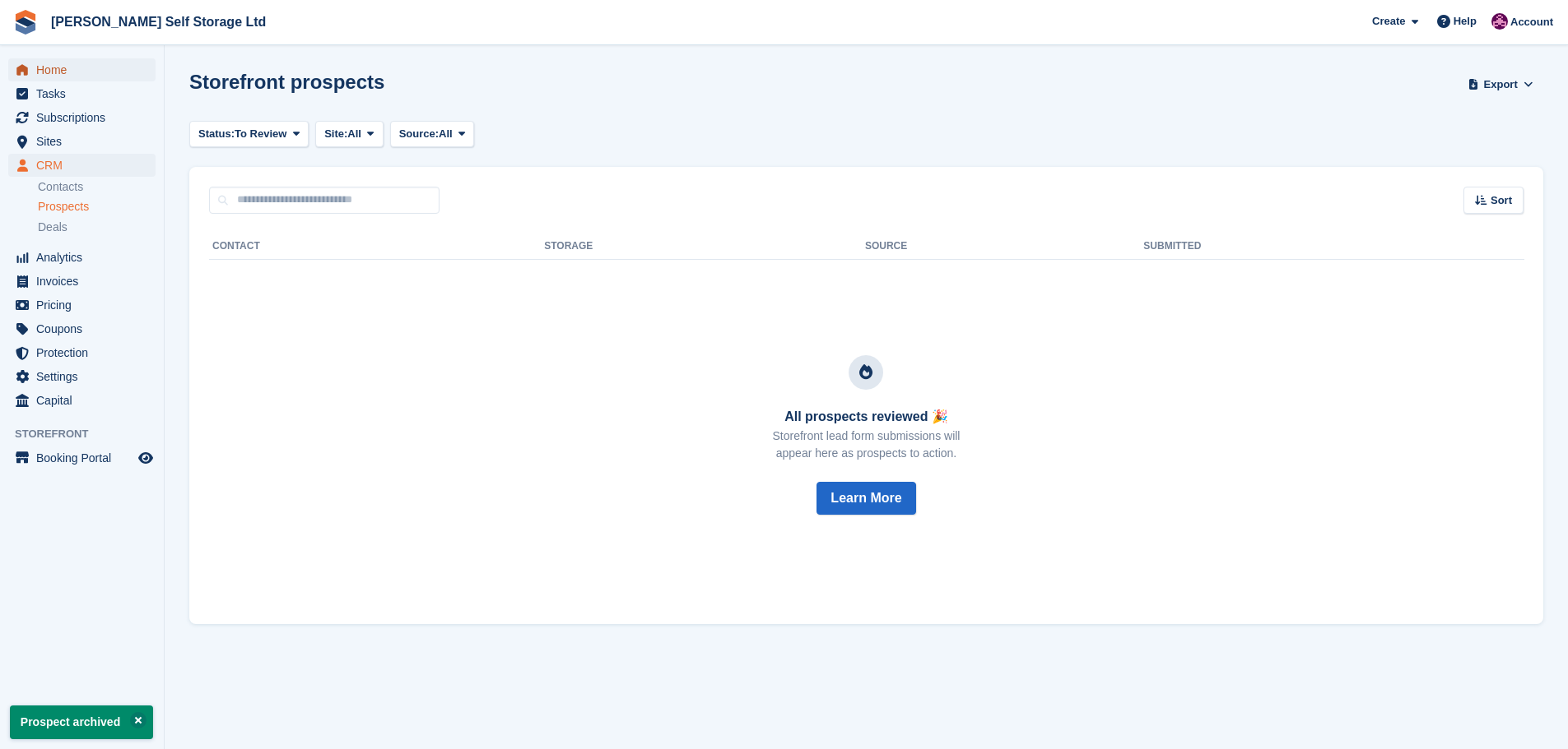
click at [73, 79] on span "Home" at bounding box center [86, 70] width 99 height 23
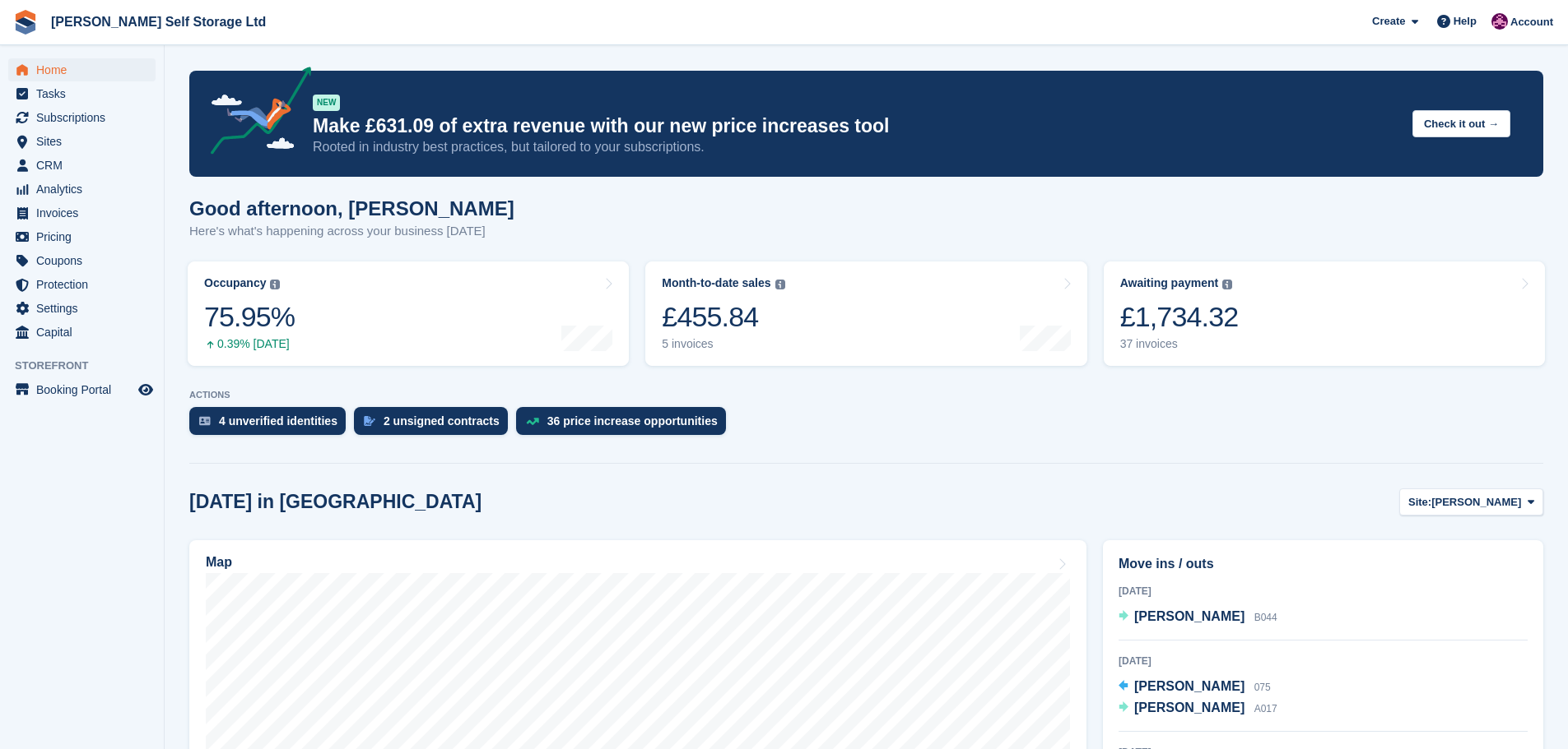
scroll to position [247, 0]
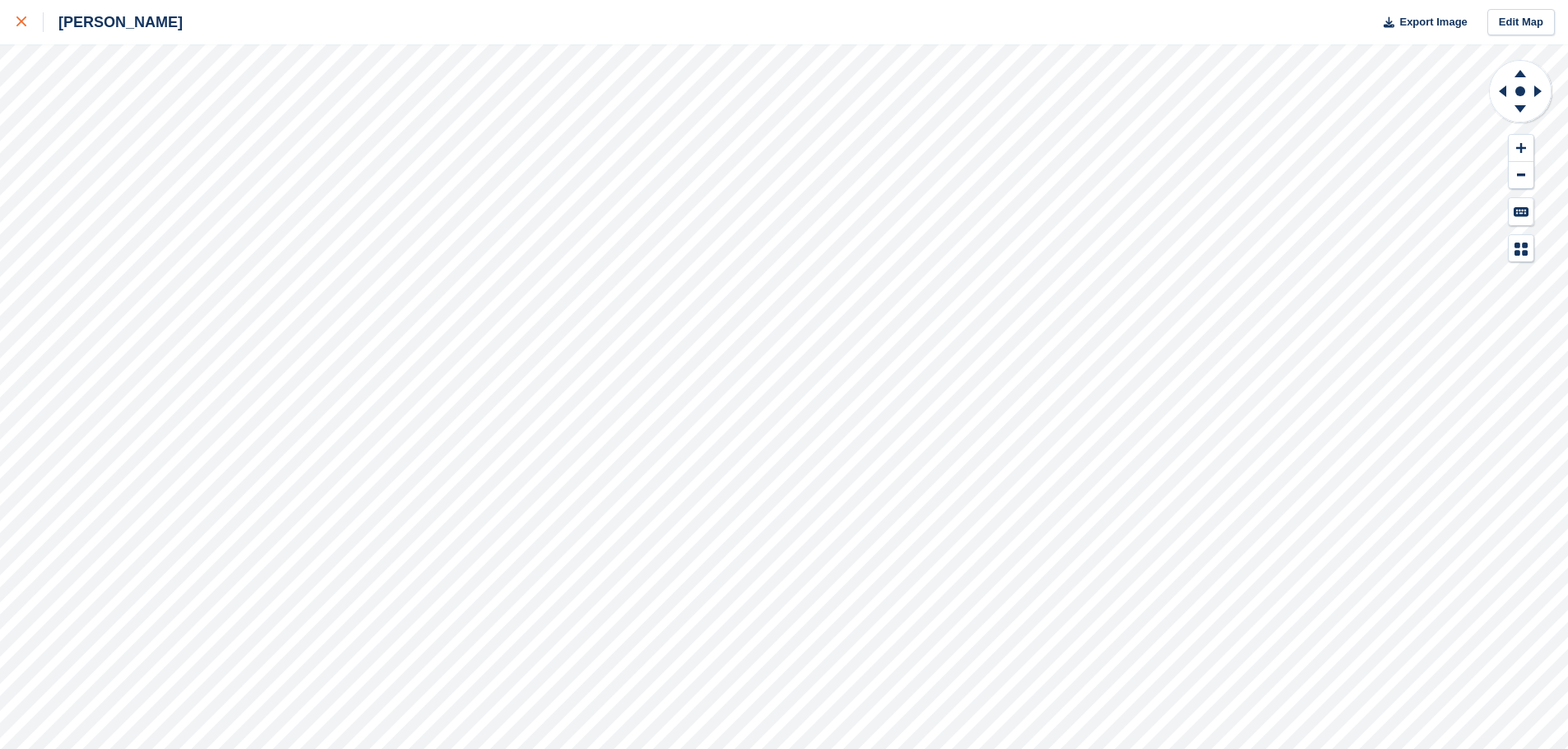
click at [20, 33] on link at bounding box center [21, 22] width 43 height 44
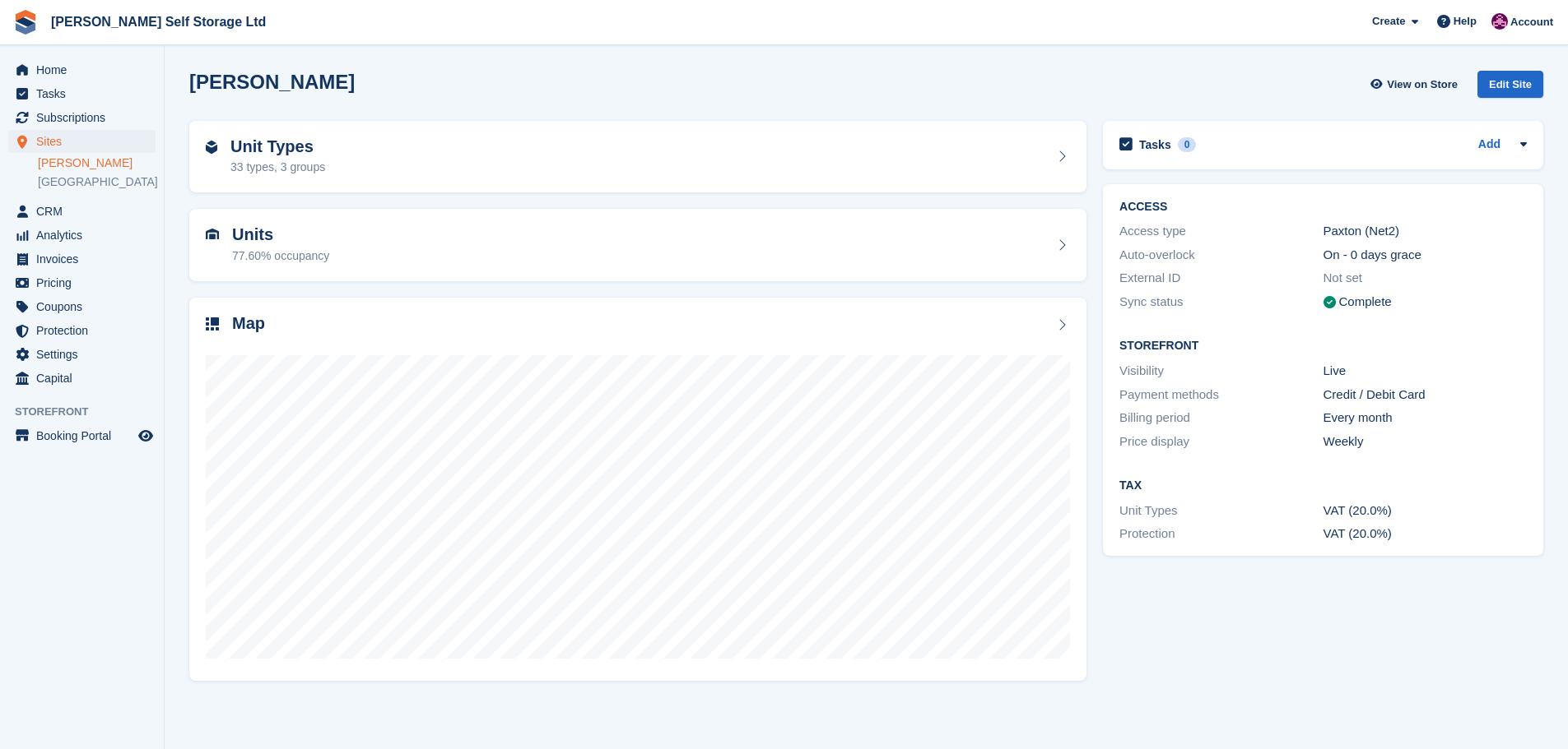
drag, startPoint x: 90, startPoint y: 573, endPoint x: 106, endPoint y: 393, distance: 180.7
click at [90, 573] on aside "Home Tasks Subscriptions Subscriptions Subscriptions Contracts Price increases …" at bounding box center [82, 379] width 164 height 667
click at [71, 71] on span "Home" at bounding box center [86, 70] width 99 height 23
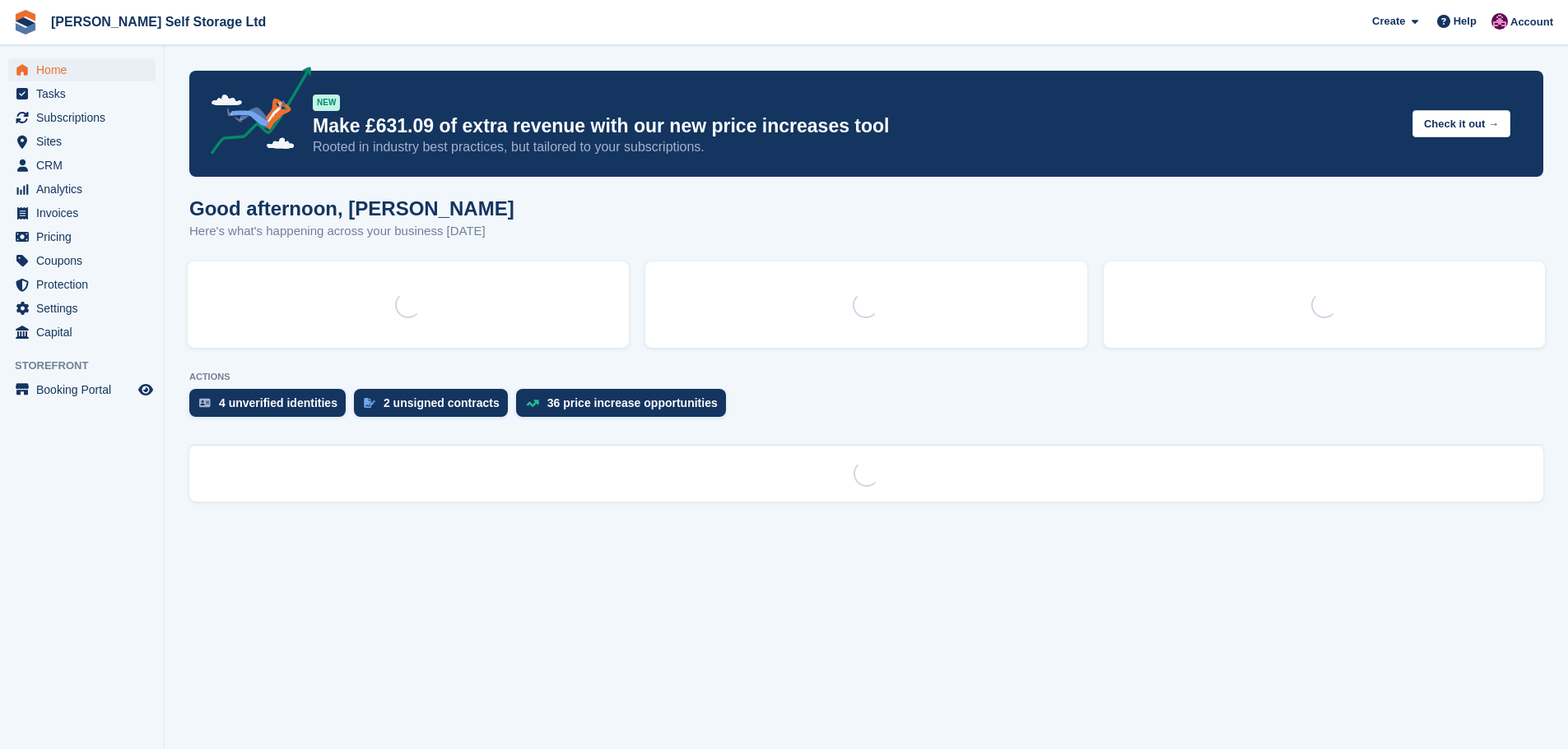
click at [61, 68] on span "Home" at bounding box center [86, 70] width 99 height 23
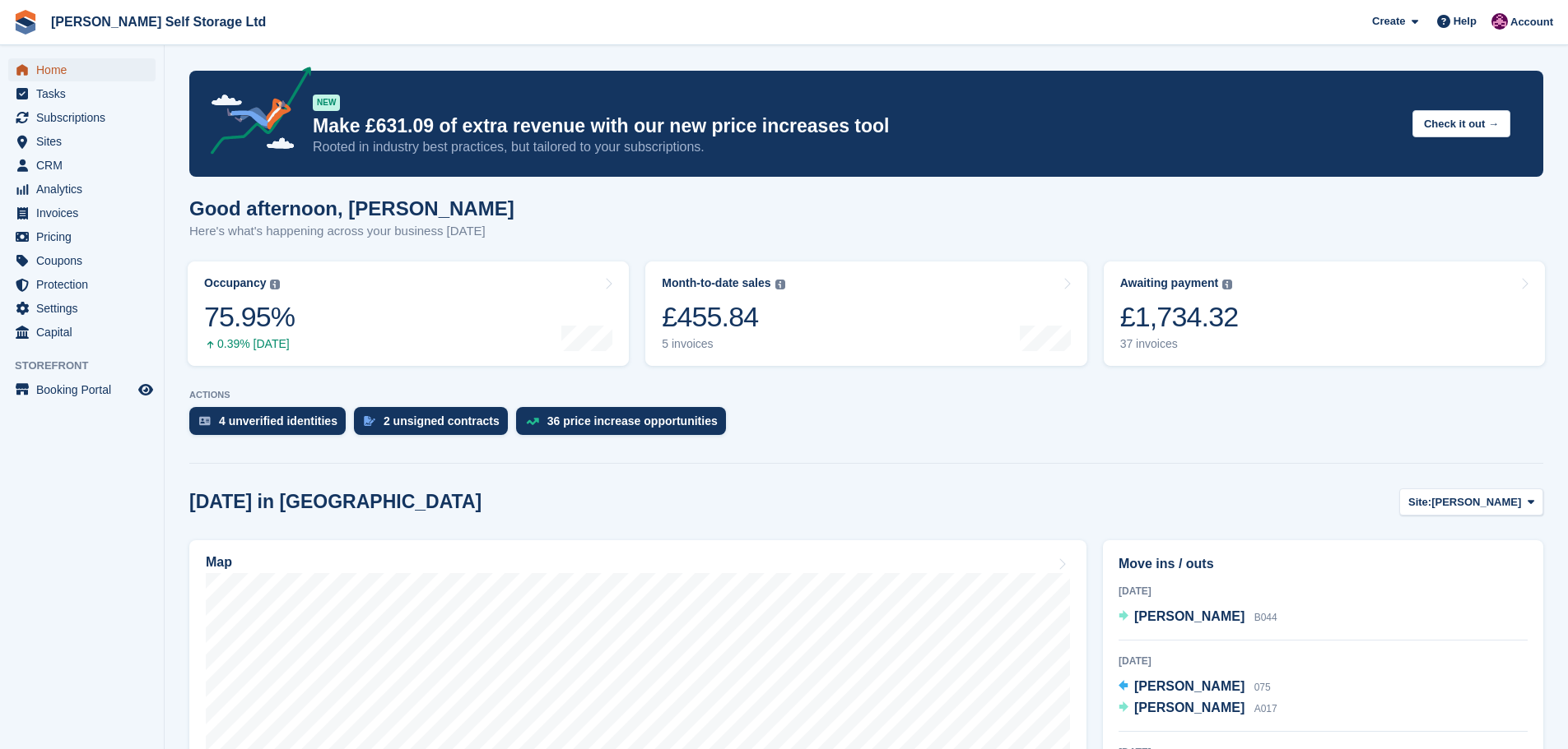
click at [55, 67] on span "Home" at bounding box center [86, 70] width 99 height 23
click at [805, 333] on link "Month-to-date sales The sum of all finalised invoices generated this month to d…" at bounding box center [866, 313] width 442 height 105
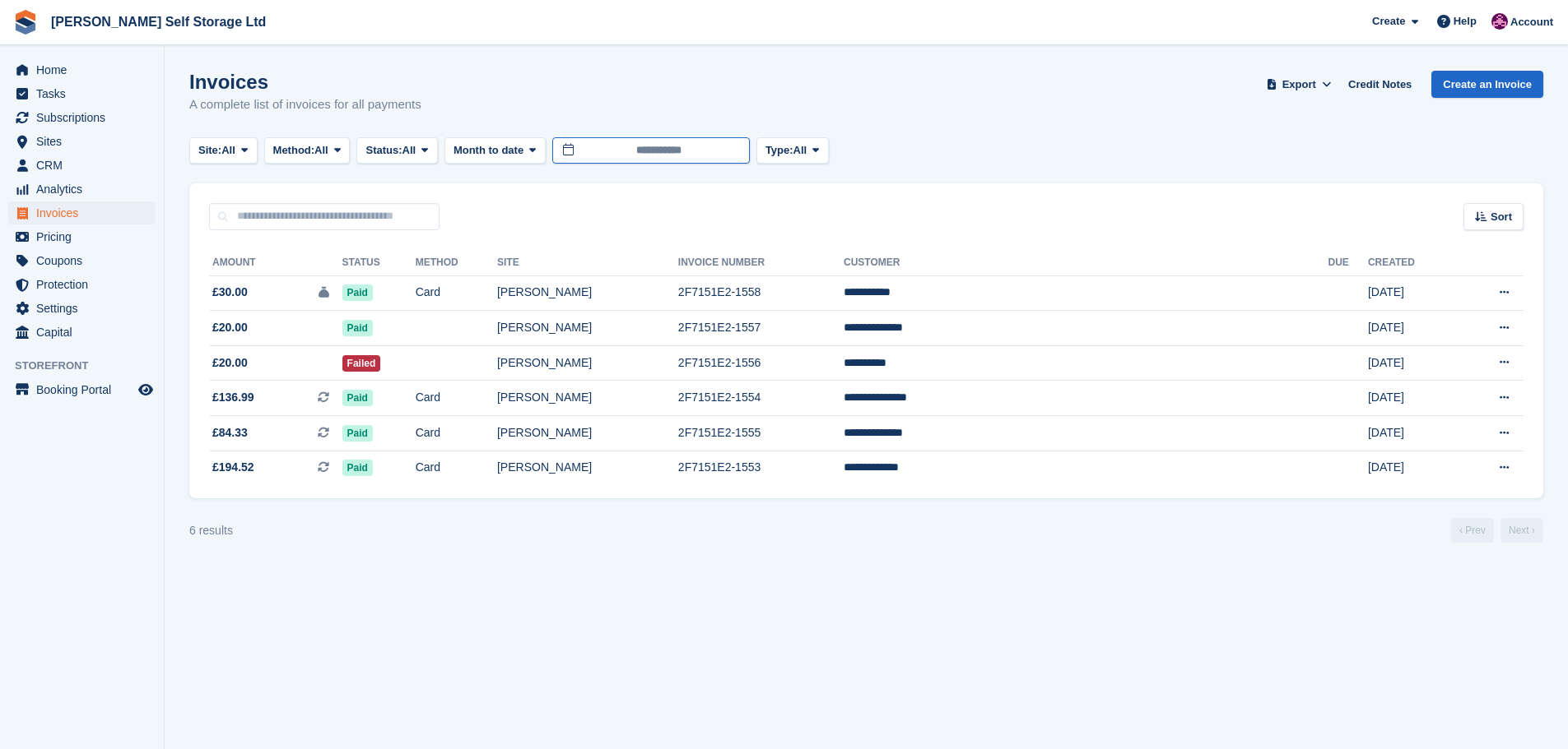
click at [645, 157] on body "[PERSON_NAME] Self Storage Ltd Create Subscription Invoice Contact Deal Discoun…" at bounding box center [784, 374] width 1568 height 749
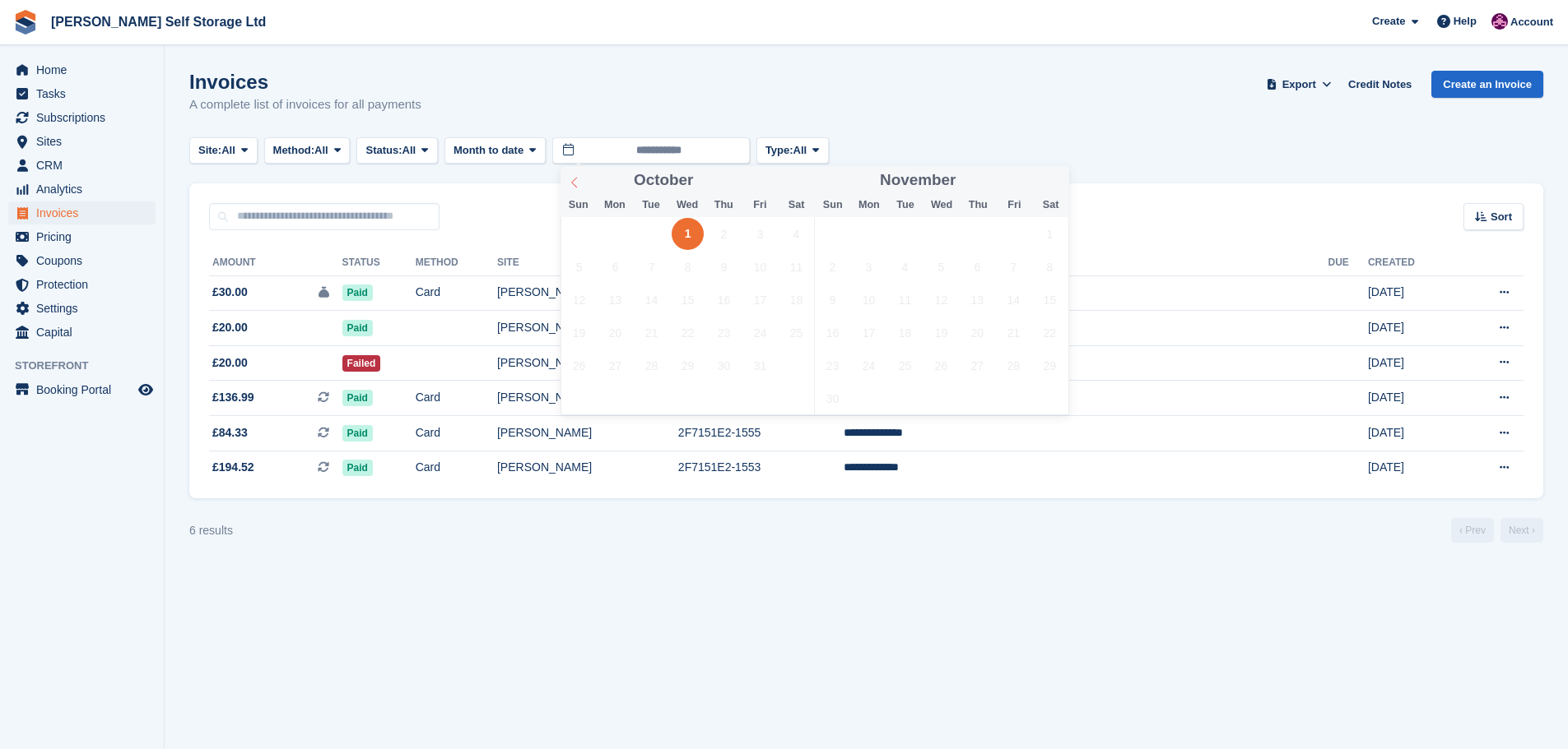
click at [578, 175] on span at bounding box center [574, 180] width 28 height 28
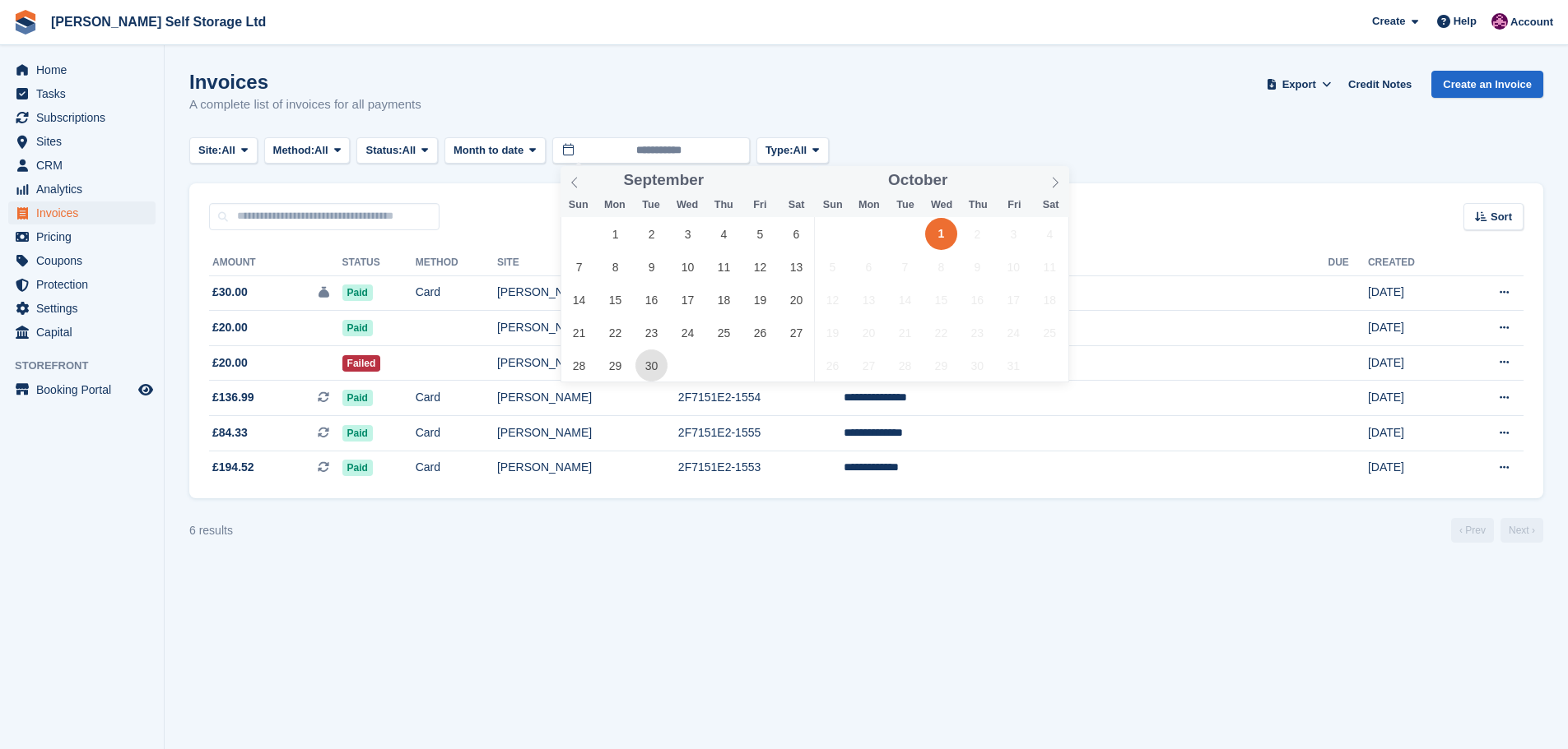
click at [658, 367] on span "30" at bounding box center [650, 365] width 32 height 32
type input "**********"
click at [744, 603] on section "Invoices A complete list of invoices for all payments Export Export Invoices Ex…" at bounding box center [866, 374] width 1404 height 749
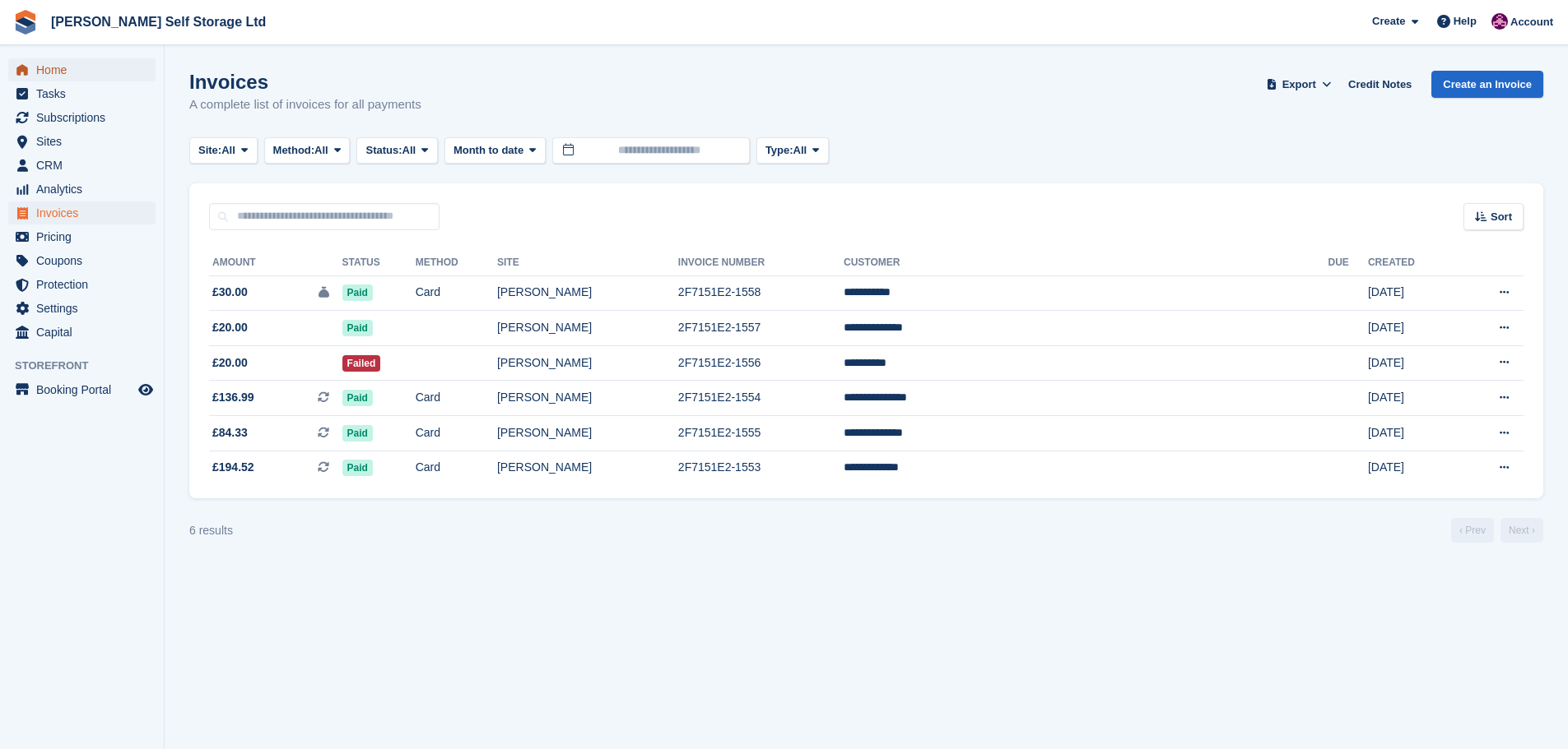
click at [75, 74] on span "Home" at bounding box center [86, 70] width 99 height 23
